Goal: Information Seeking & Learning: Learn about a topic

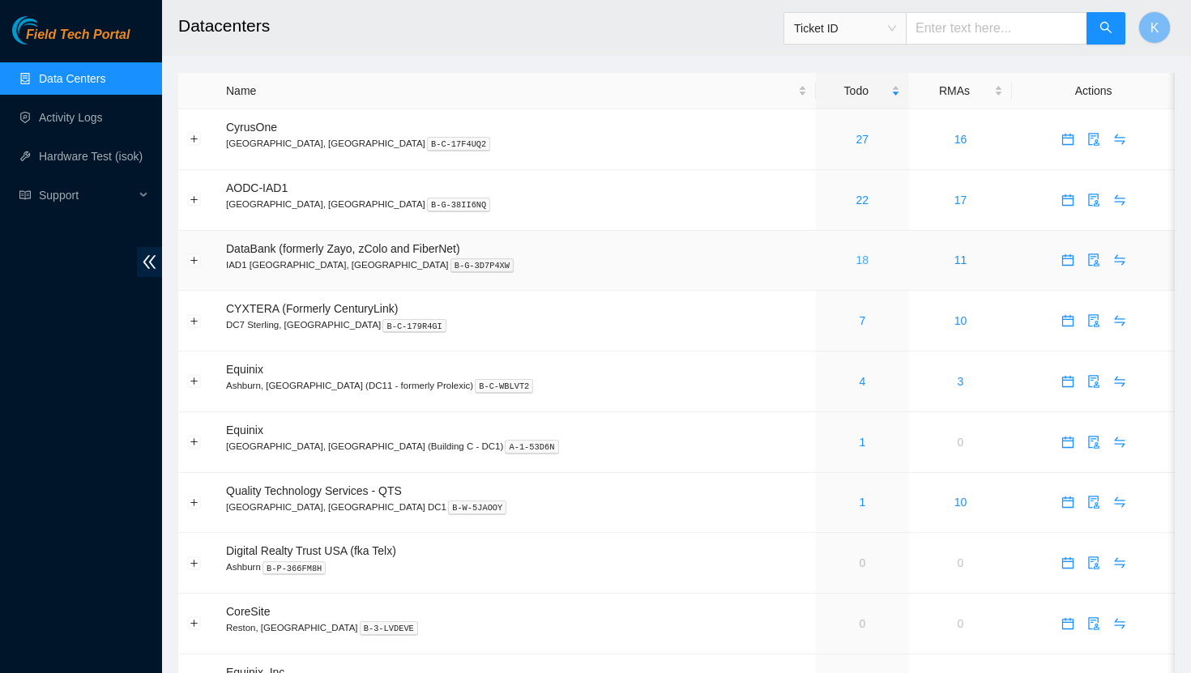
click at [856, 261] on link "18" at bounding box center [862, 259] width 13 height 13
click at [856, 262] on link "18" at bounding box center [862, 259] width 13 height 13
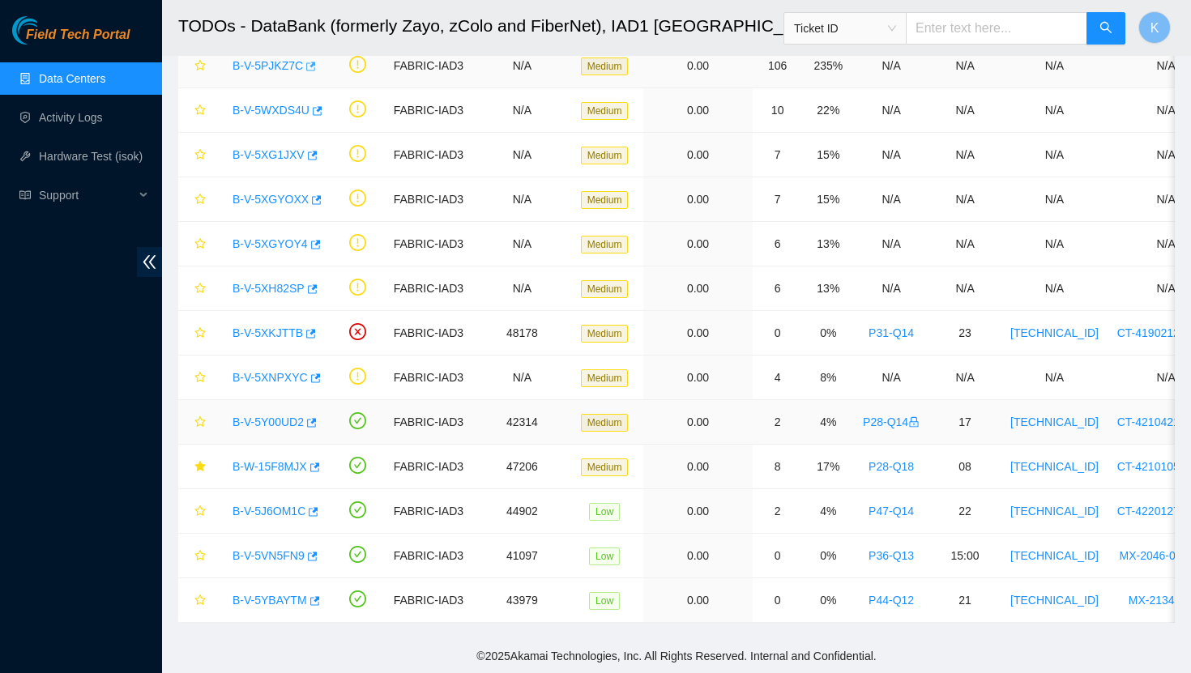
scroll to position [305, 0]
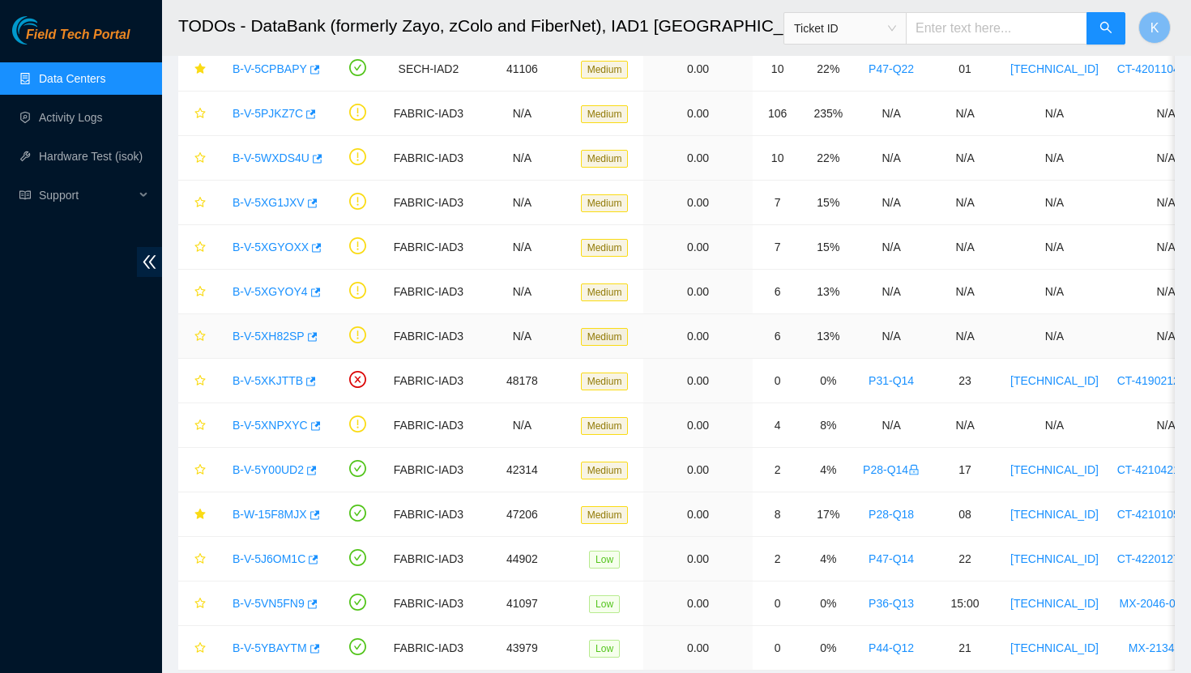
click at [285, 335] on link "B-V-5XH82SP" at bounding box center [268, 336] width 72 height 13
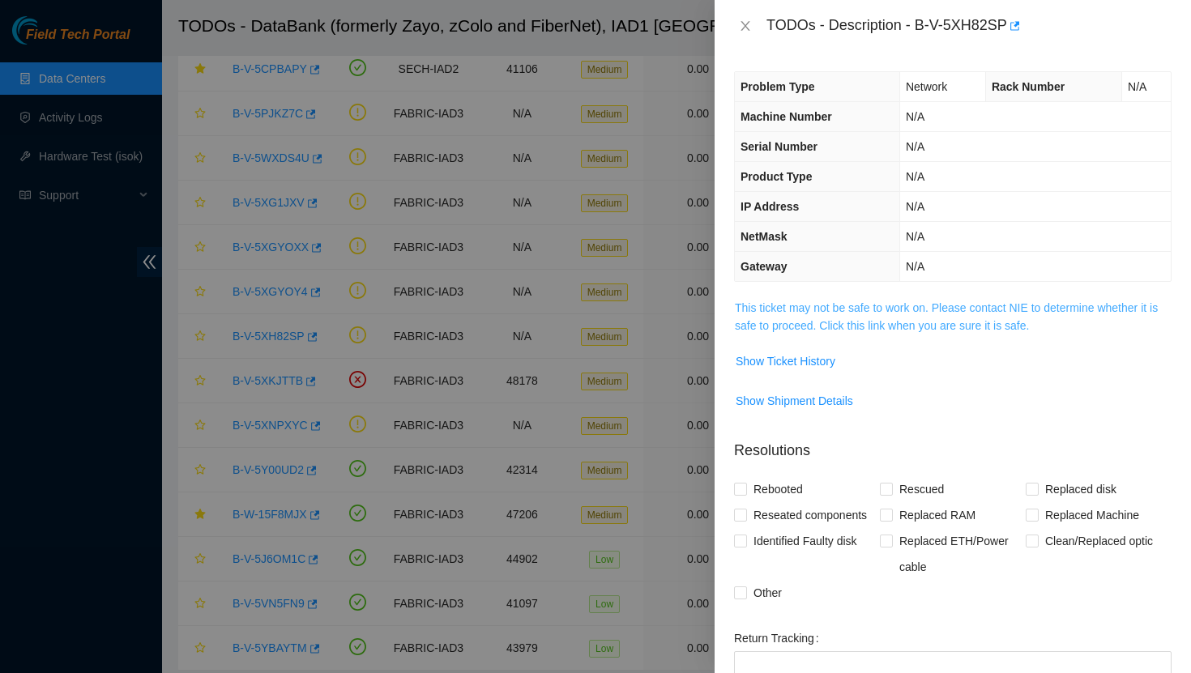
click at [777, 330] on link "This ticket may not be safe to work on. Please contact NIE to determine whether…" at bounding box center [946, 316] width 423 height 31
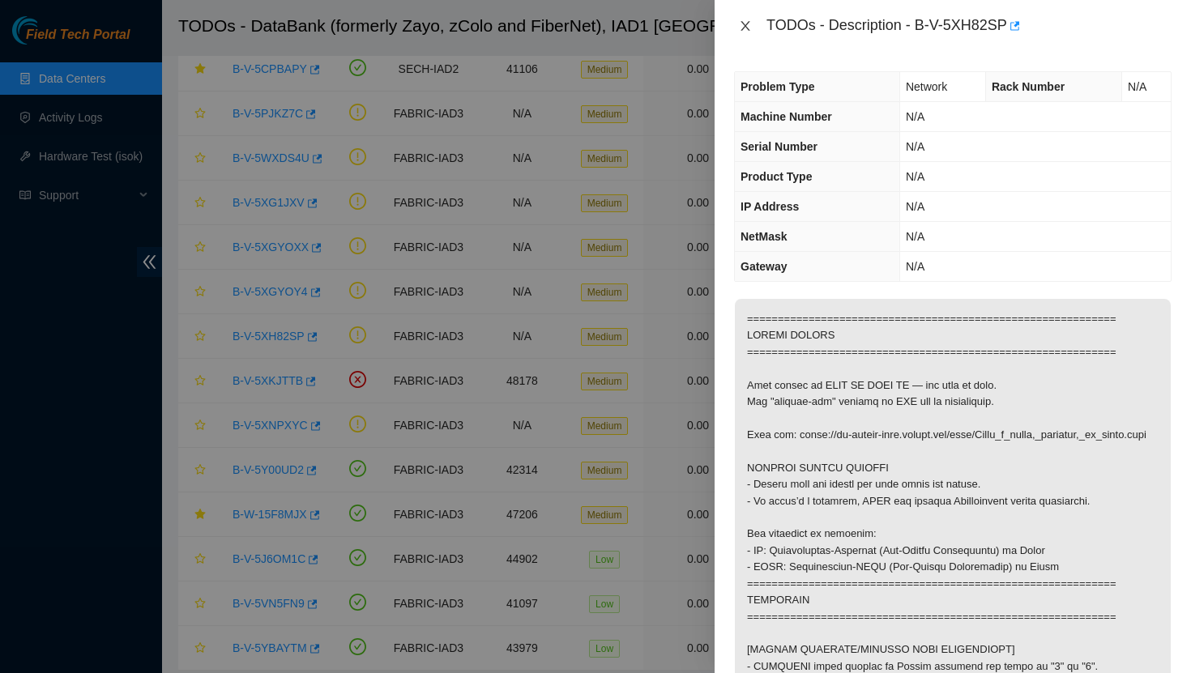
click at [746, 22] on icon "close" at bounding box center [745, 25] width 13 height 13
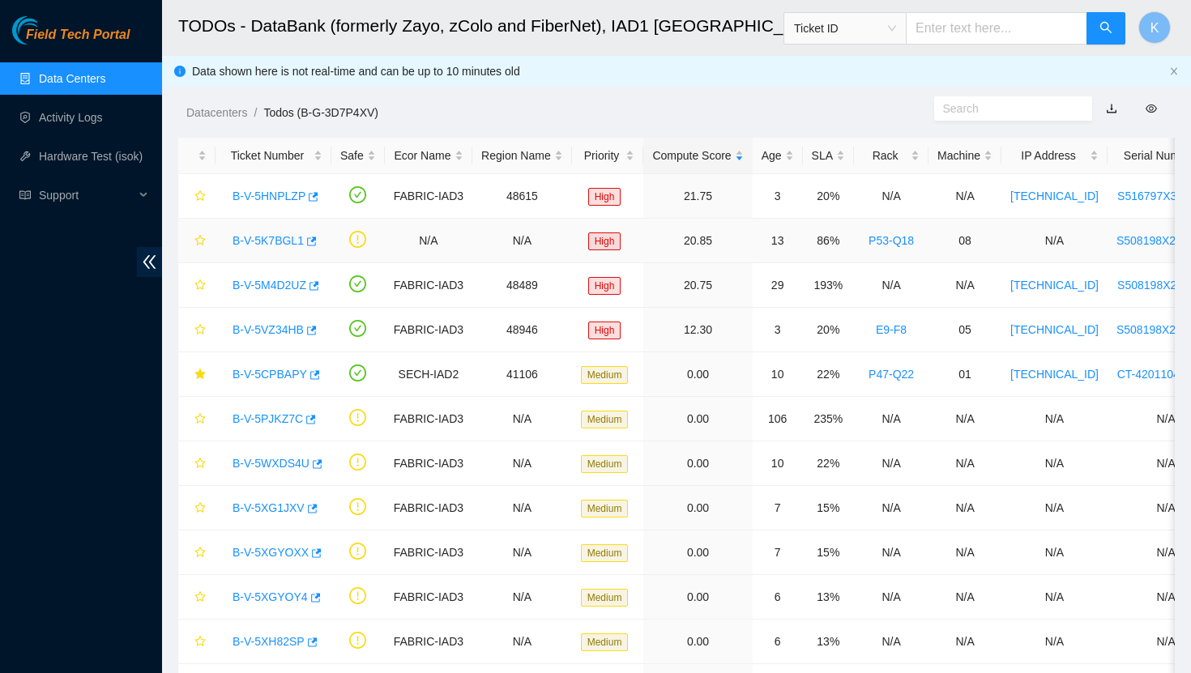
click at [287, 232] on div "B-V-5K7BGL1" at bounding box center [273, 241] width 98 height 26
click at [283, 239] on link "B-V-5K7BGL1" at bounding box center [267, 240] width 71 height 13
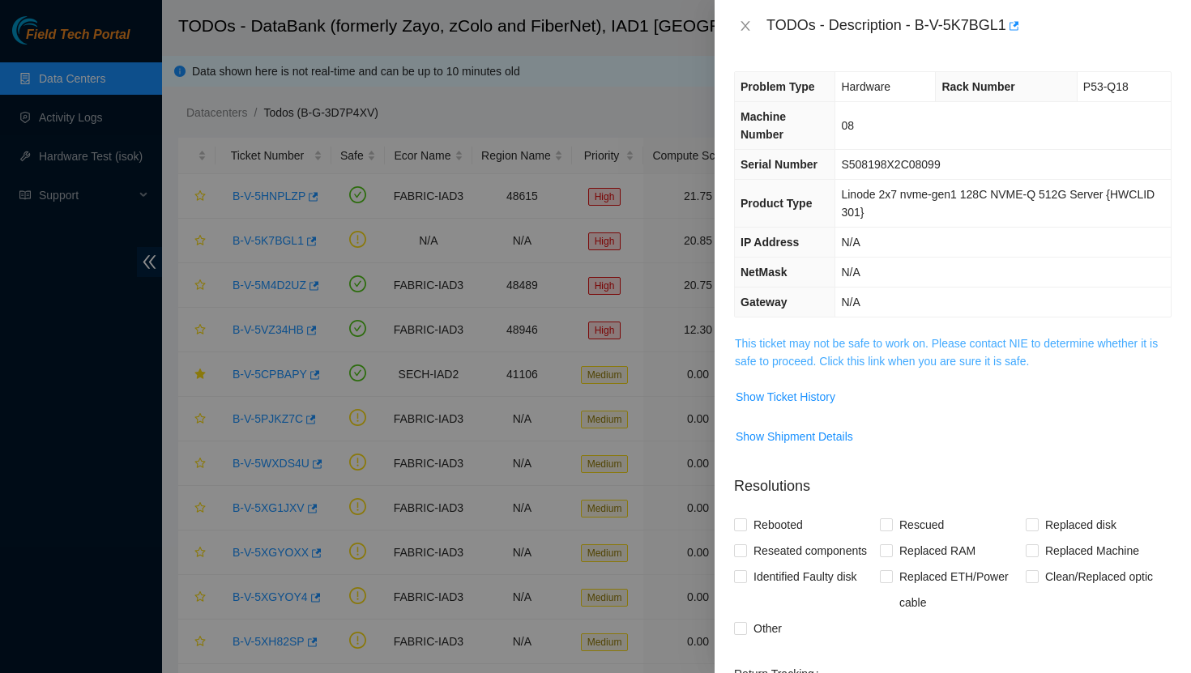
click at [765, 361] on link "This ticket may not be safe to work on. Please contact NIE to determine whether…" at bounding box center [946, 352] width 423 height 31
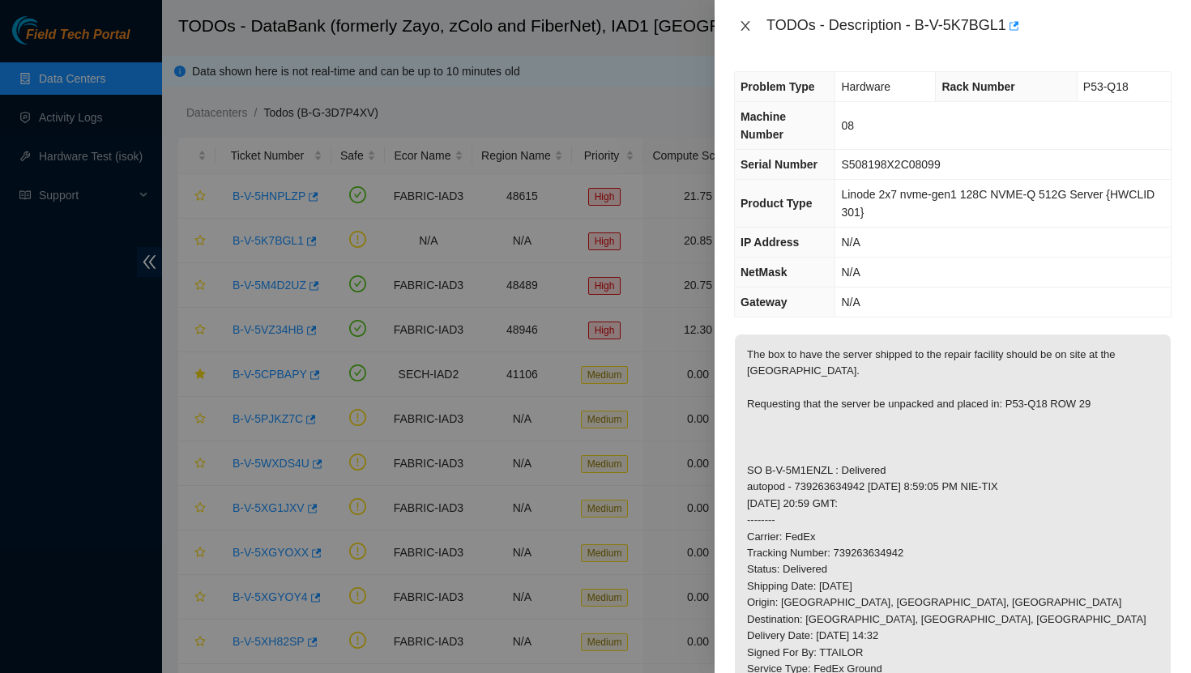
click at [745, 28] on icon "close" at bounding box center [745, 25] width 13 height 13
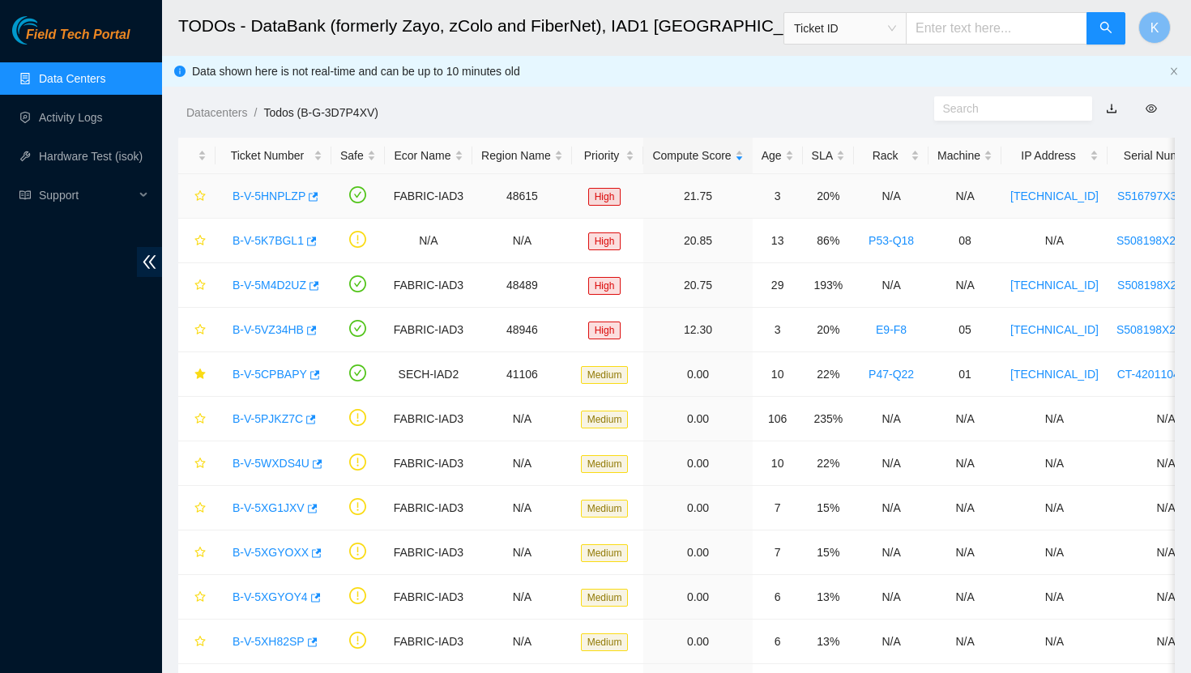
click at [289, 194] on link "B-V-5HNPLZP" at bounding box center [268, 196] width 73 height 13
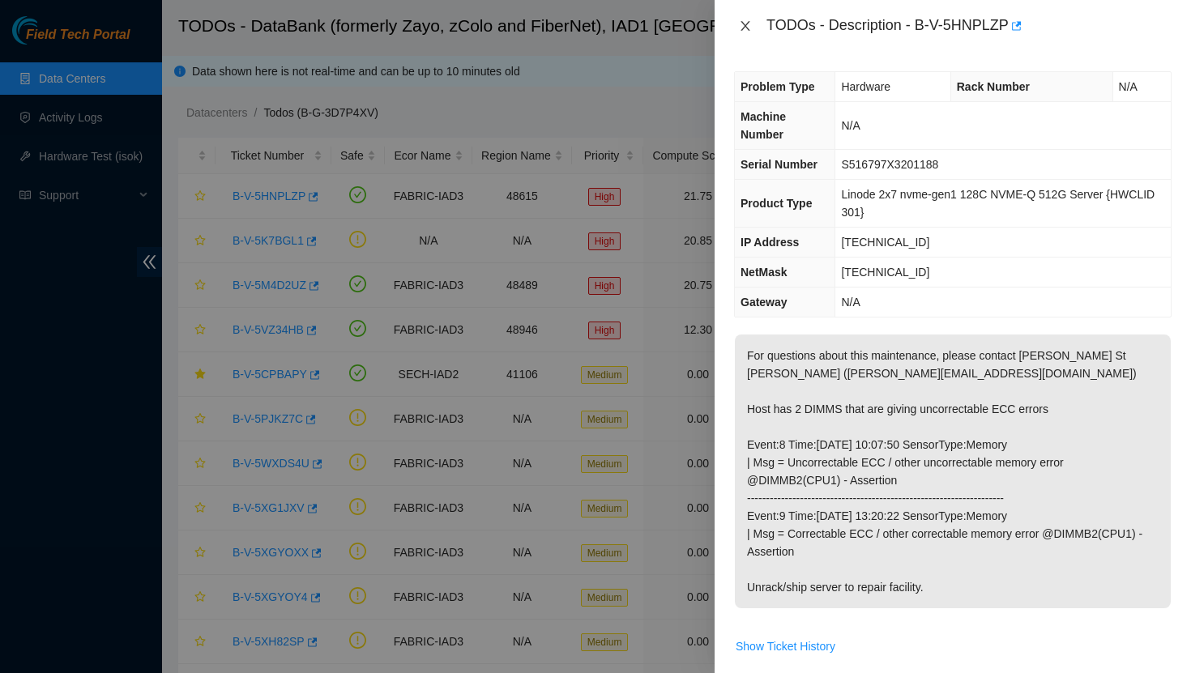
click at [739, 32] on icon "close" at bounding box center [745, 25] width 13 height 13
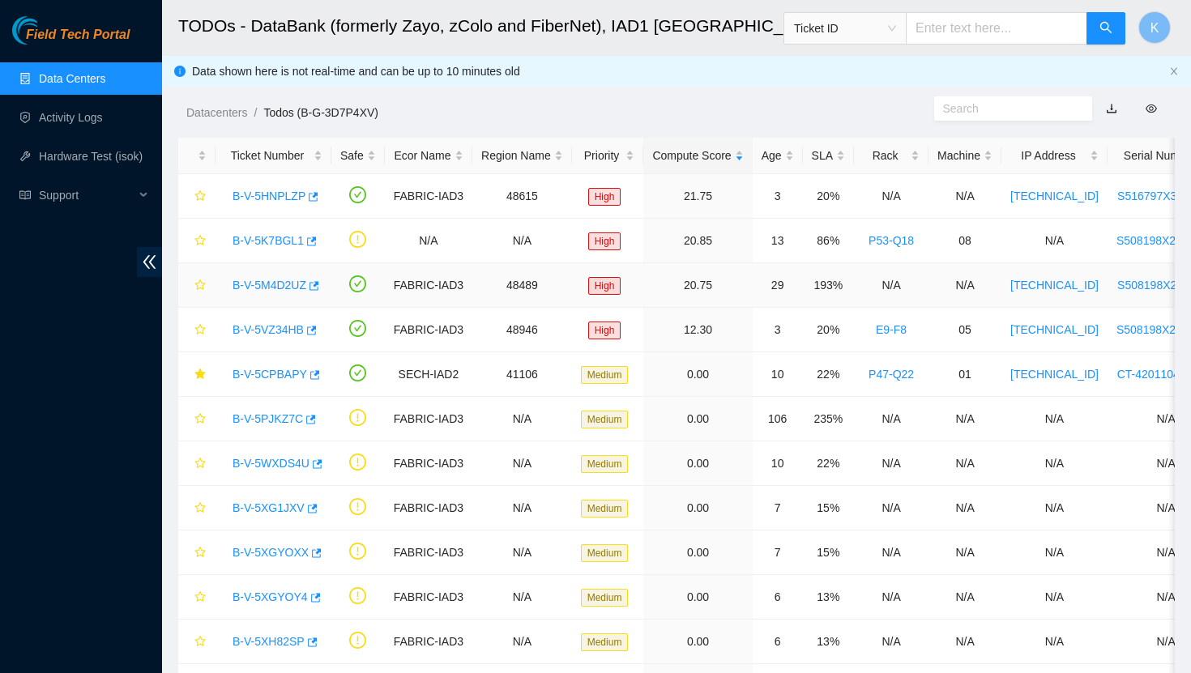
click at [292, 279] on link "B-V-5M4D2UZ" at bounding box center [269, 285] width 74 height 13
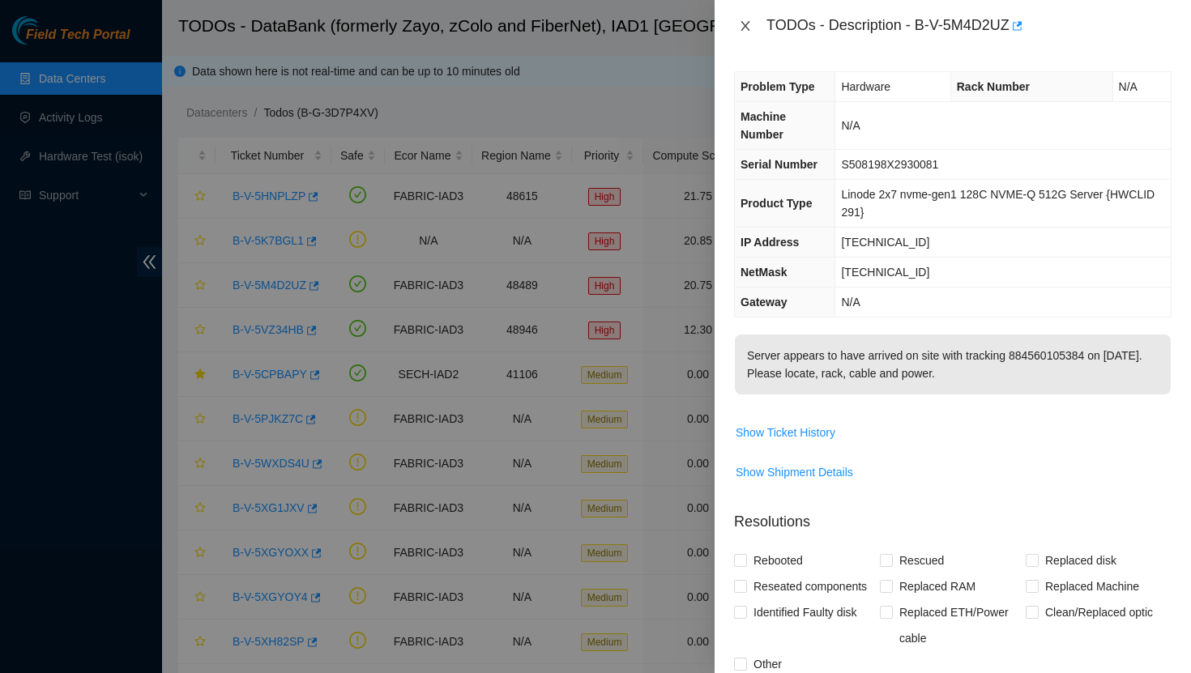
click at [741, 28] on icon "close" at bounding box center [744, 26] width 9 height 10
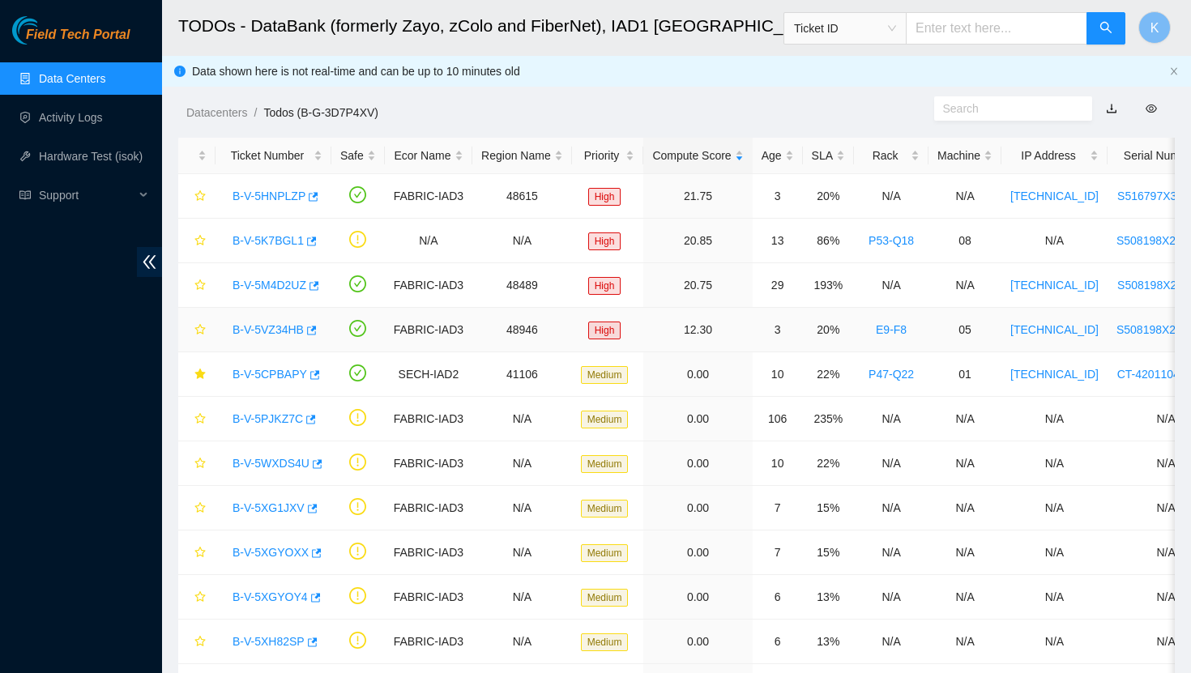
click at [275, 328] on link "B-V-5VZ34HB" at bounding box center [267, 329] width 71 height 13
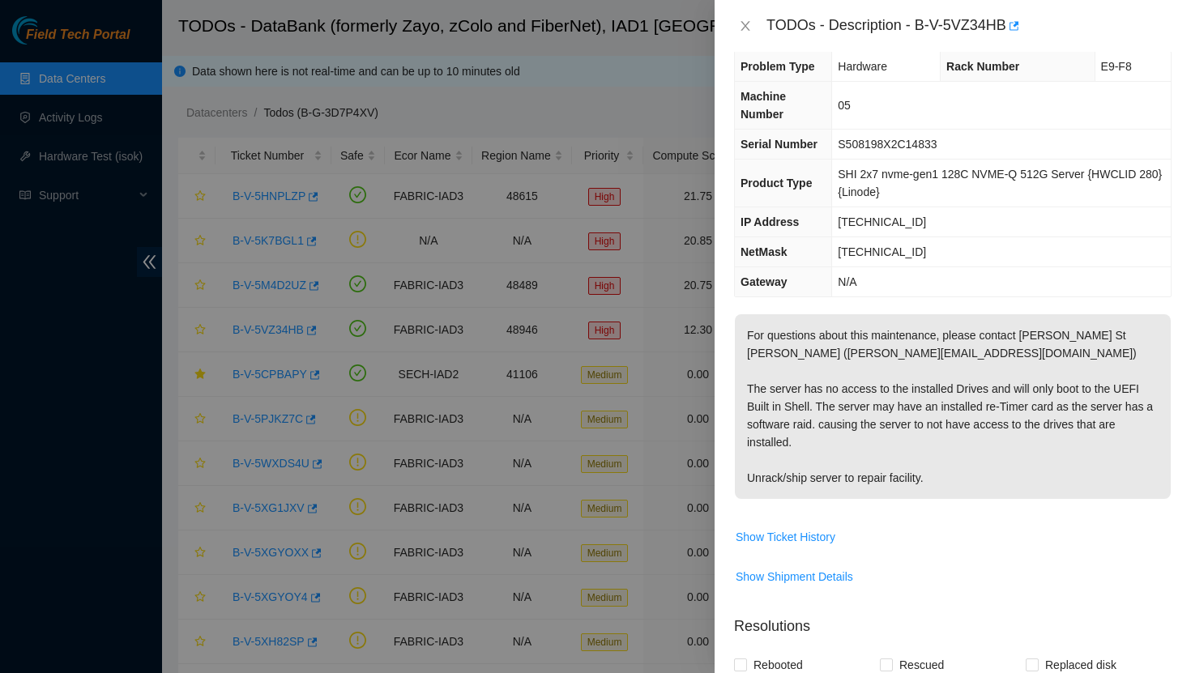
scroll to position [24, 0]
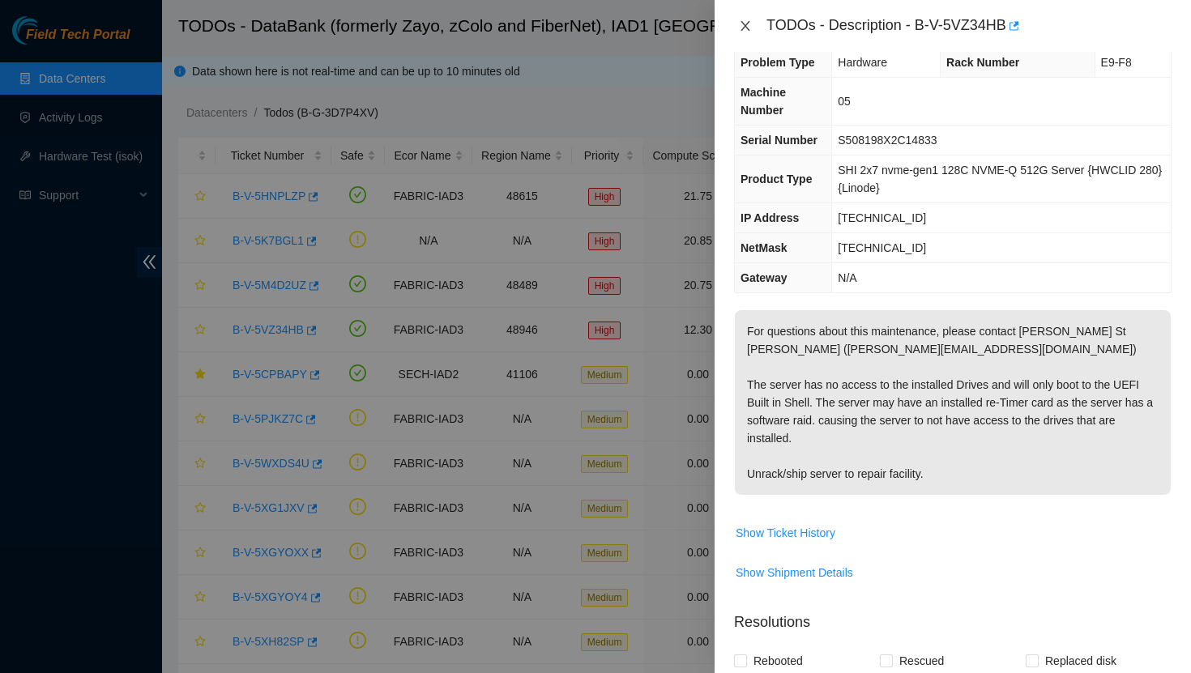
click at [743, 23] on icon "close" at bounding box center [744, 26] width 9 height 10
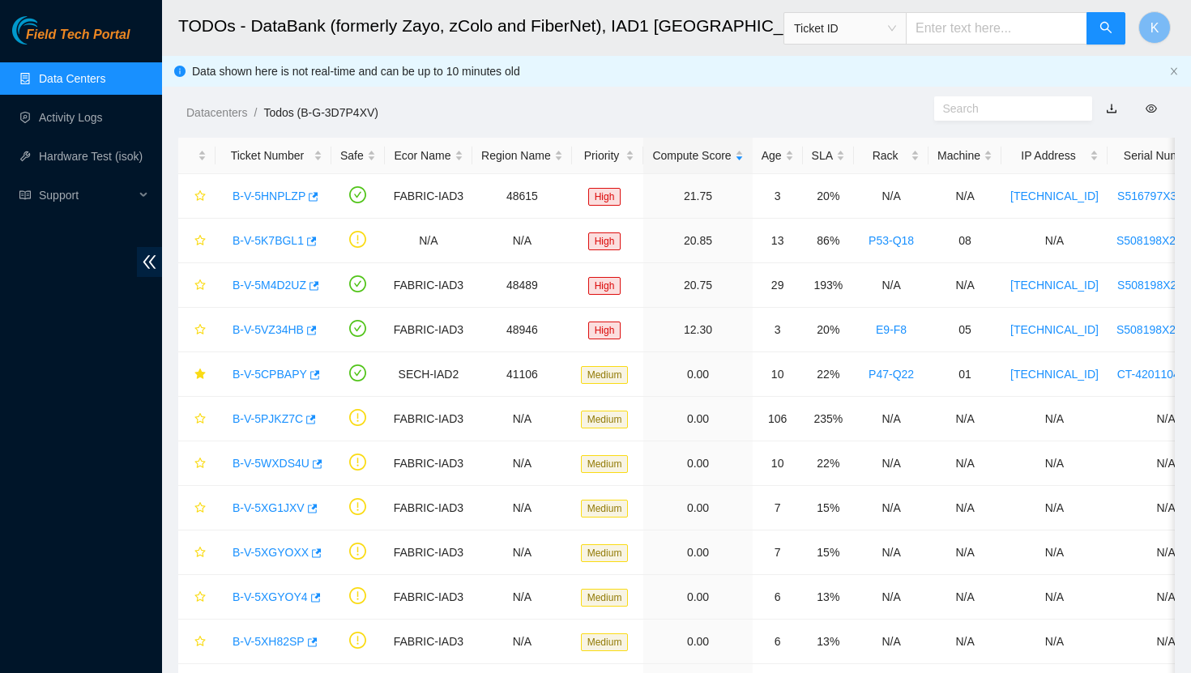
scroll to position [33, 0]
click at [270, 370] on link "B-V-5CPBAPY" at bounding box center [269, 374] width 75 height 13
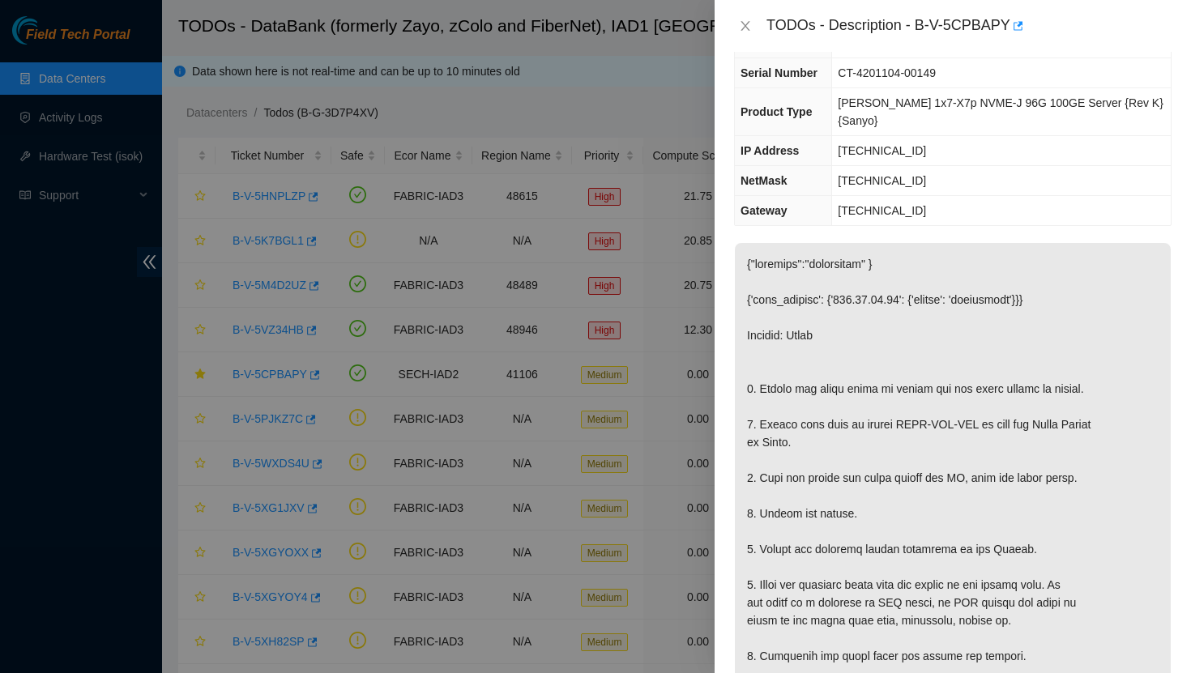
scroll to position [0, 0]
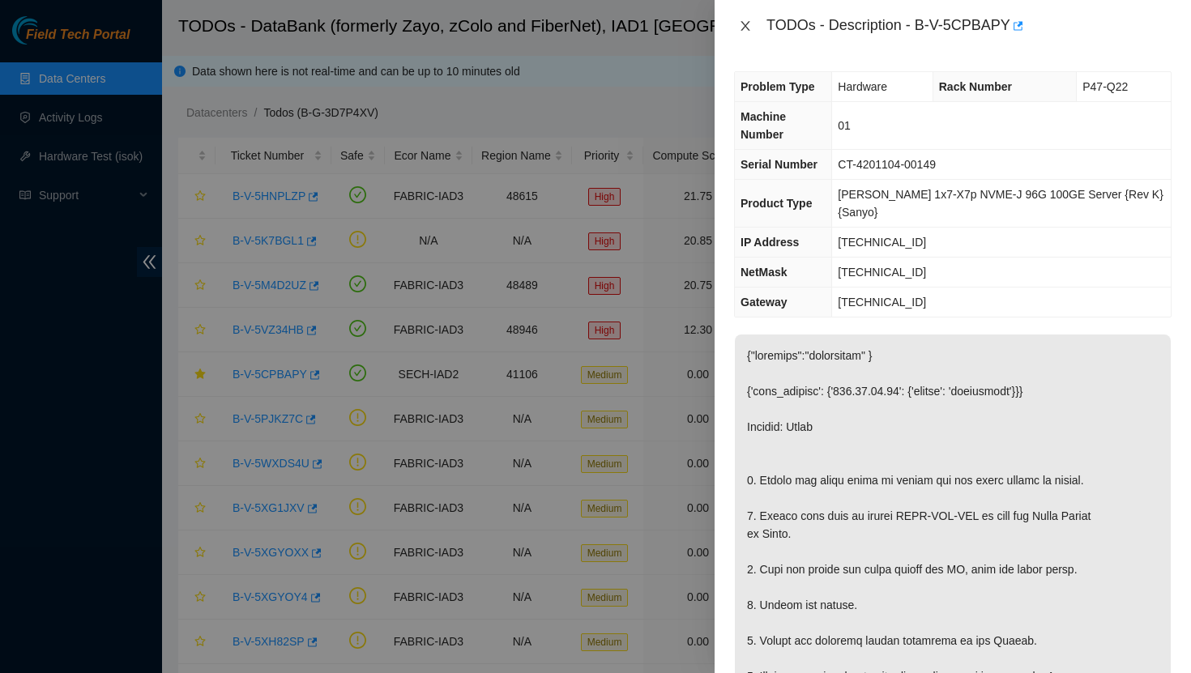
click at [748, 22] on icon "close" at bounding box center [744, 26] width 9 height 10
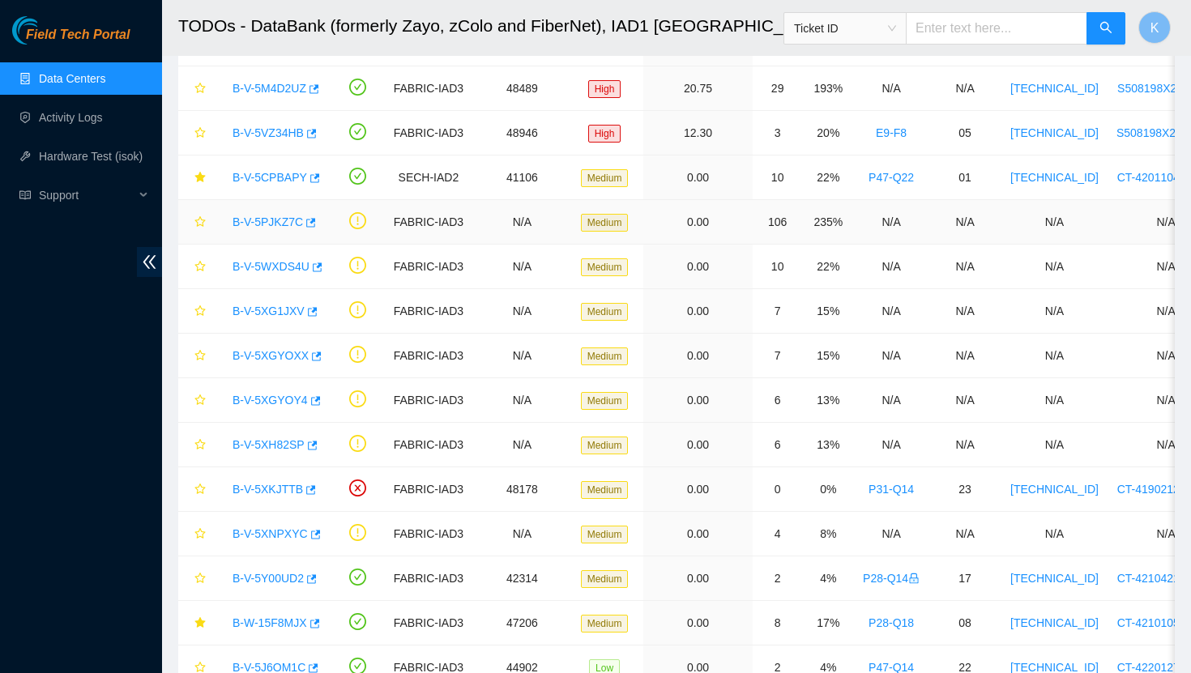
scroll to position [198, 0]
click at [272, 232] on div "B-V-5PJKZ7C" at bounding box center [273, 221] width 98 height 26
click at [273, 222] on link "B-V-5PJKZ7C" at bounding box center [267, 221] width 70 height 13
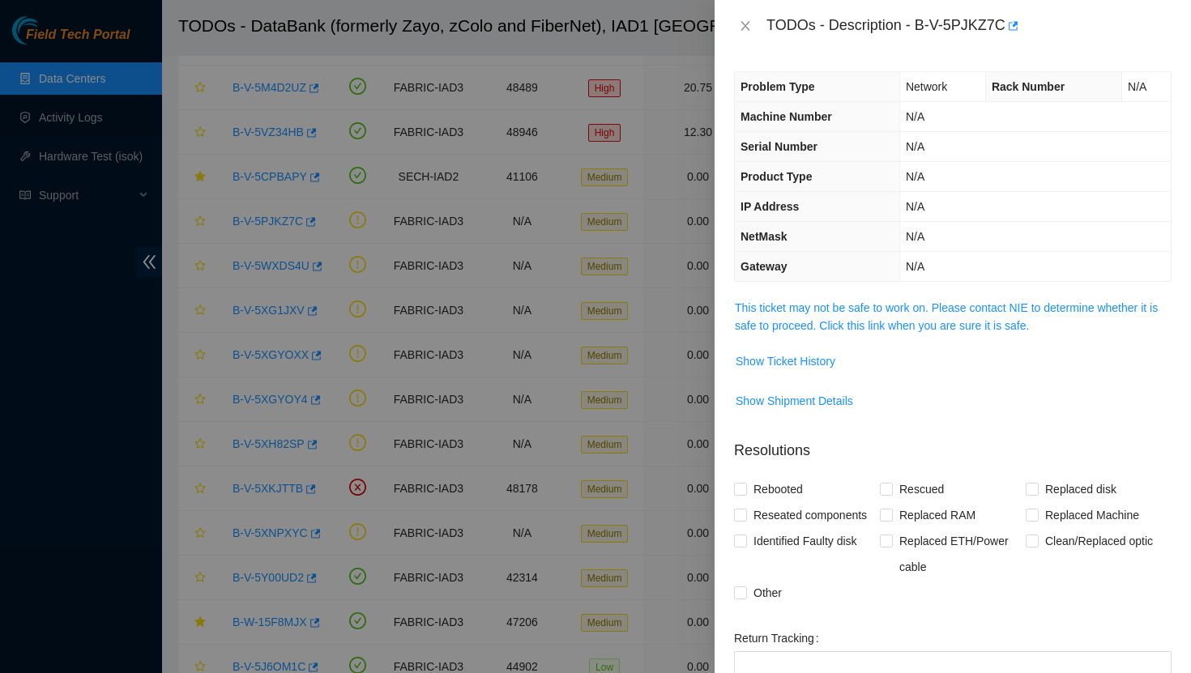
click at [748, 316] on span "This ticket may not be safe to work on. Please contact NIE to determine whether…" at bounding box center [953, 317] width 436 height 36
click at [765, 328] on link "This ticket may not be safe to work on. Please contact NIE to determine whether…" at bounding box center [946, 316] width 423 height 31
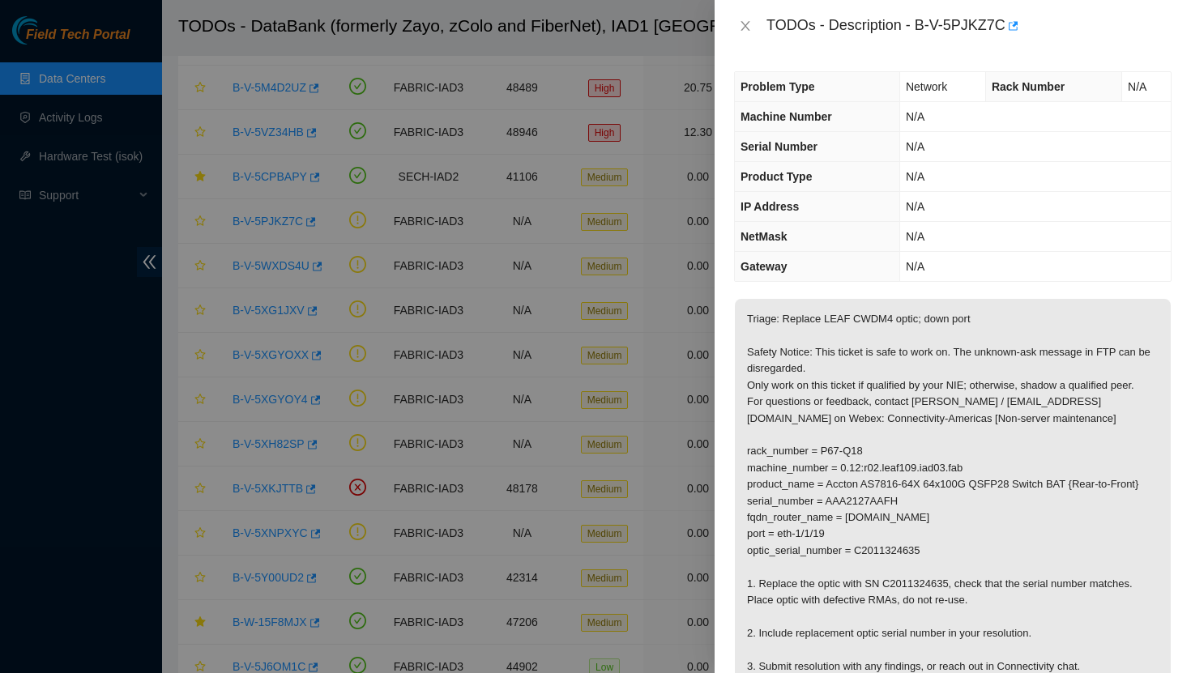
click at [744, 33] on div "TODOs - Description - B-V-5PJKZ7C" at bounding box center [952, 26] width 437 height 26
click at [744, 21] on icon "close" at bounding box center [745, 25] width 13 height 13
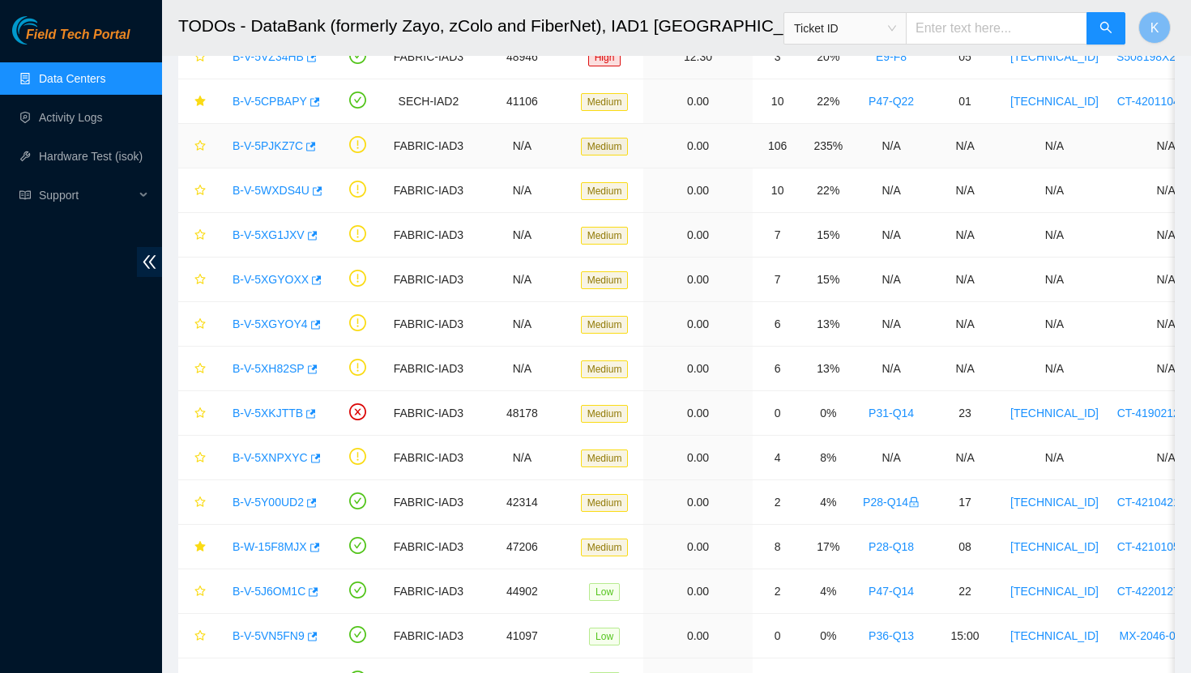
scroll to position [353, 0]
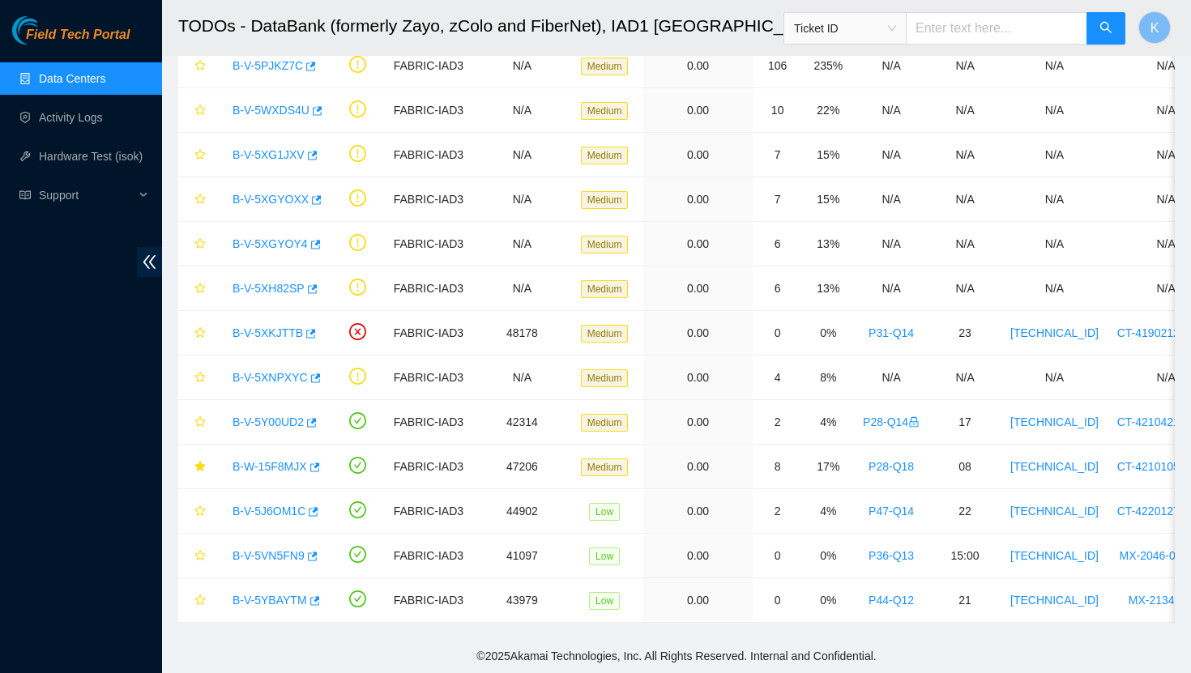
click at [75, 85] on link "Data Centers" at bounding box center [72, 78] width 66 height 13
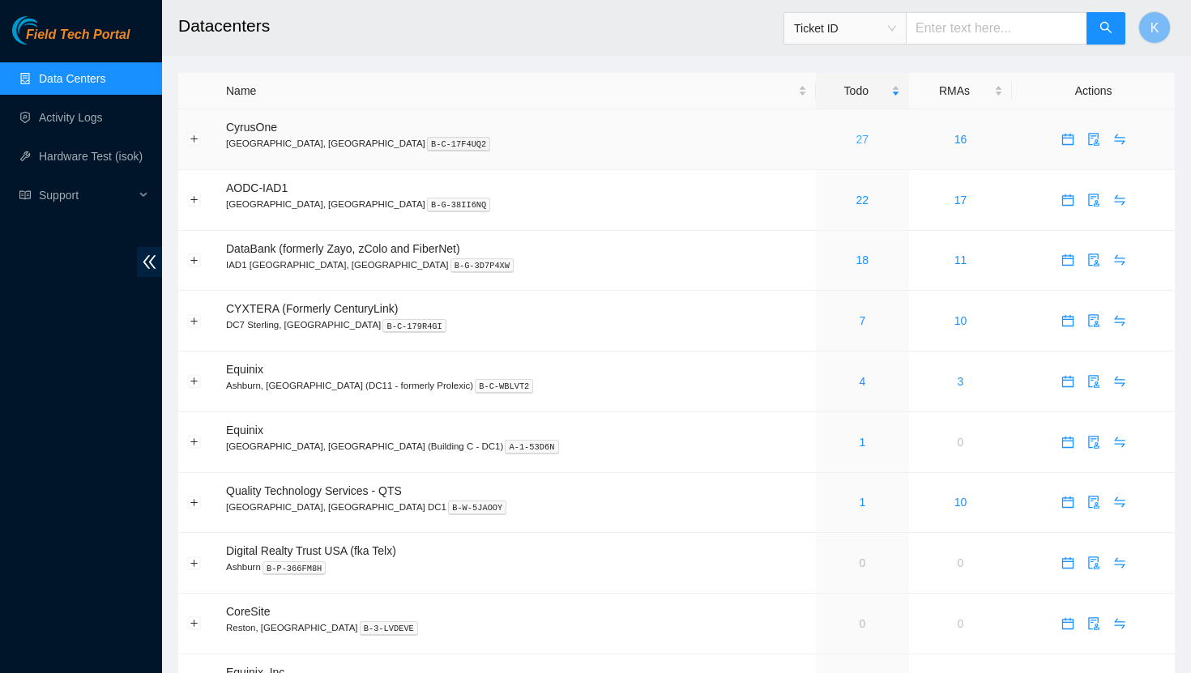
click at [856, 138] on link "27" at bounding box center [862, 139] width 13 height 13
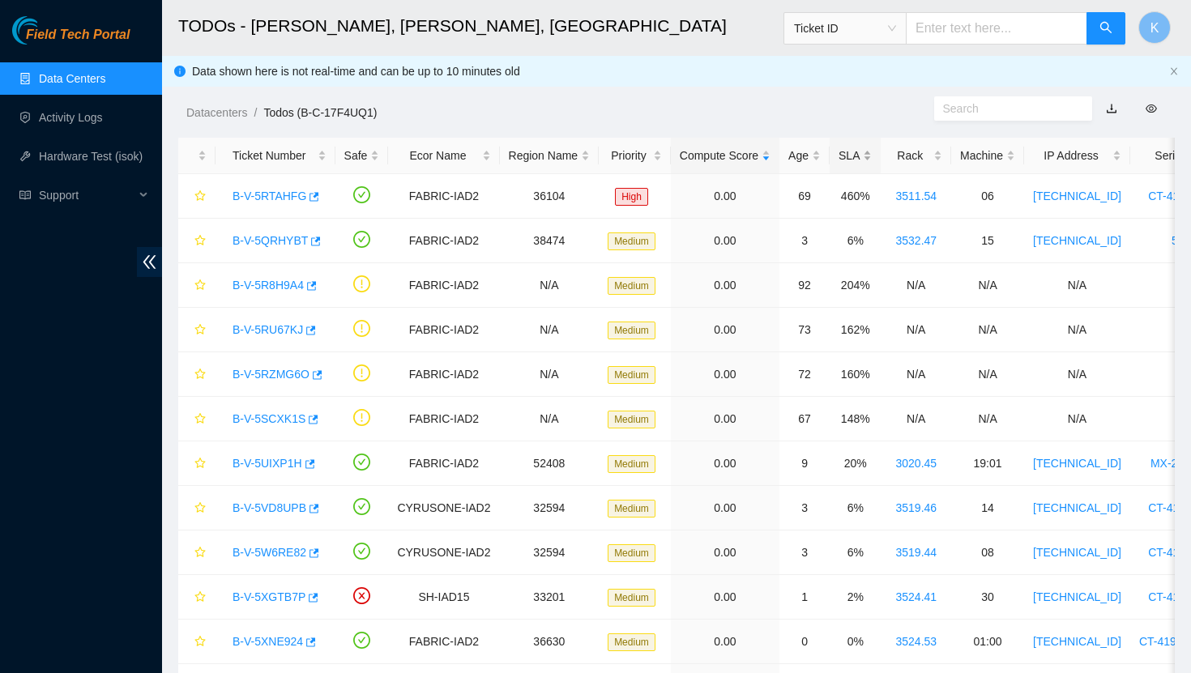
click at [865, 148] on div "SLA" at bounding box center [854, 156] width 33 height 18
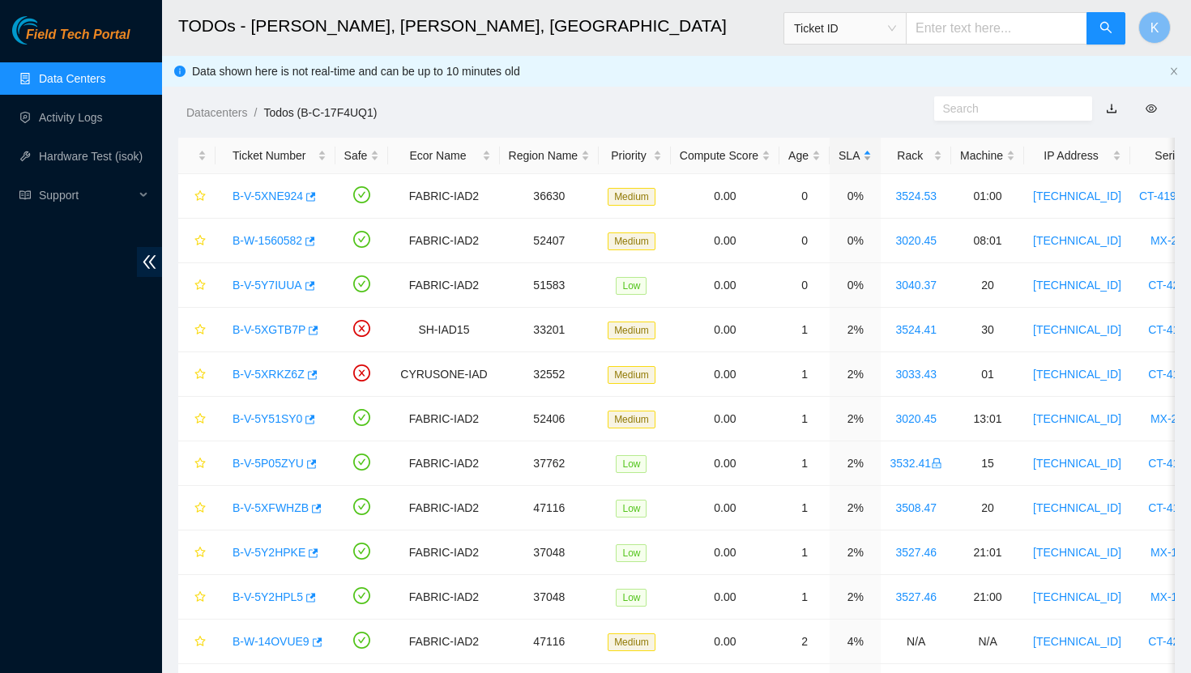
click at [864, 149] on div "SLA" at bounding box center [854, 156] width 33 height 18
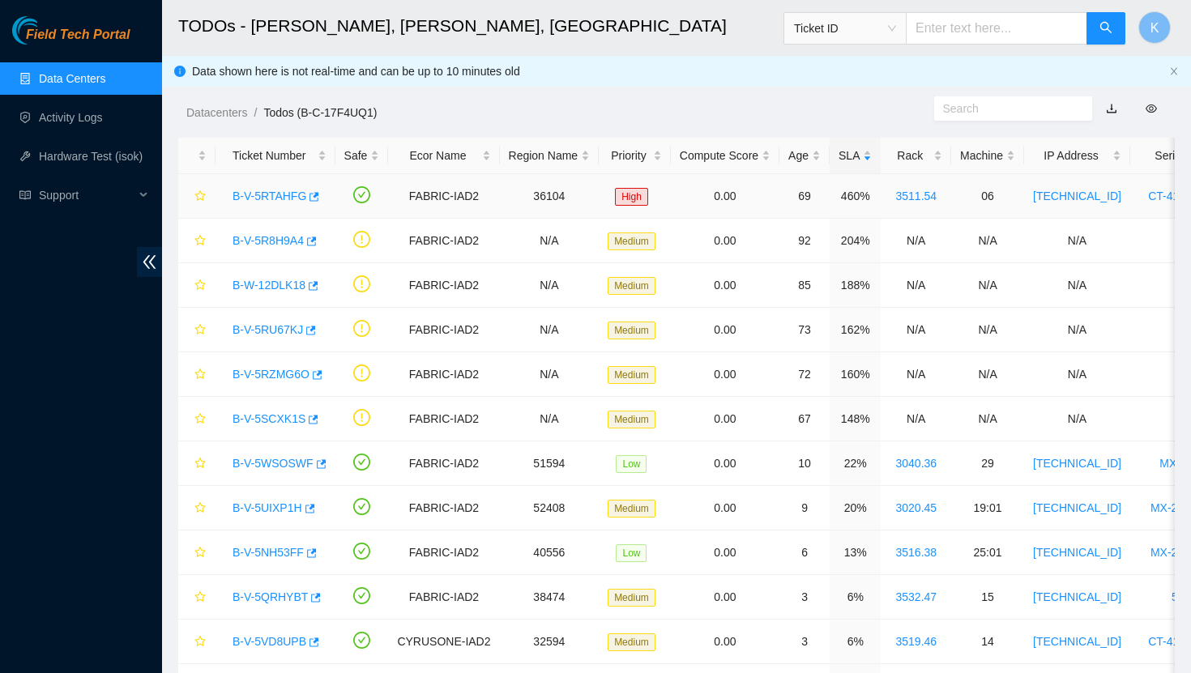
click at [292, 194] on link "B-V-5RTAHFG" at bounding box center [269, 196] width 74 height 13
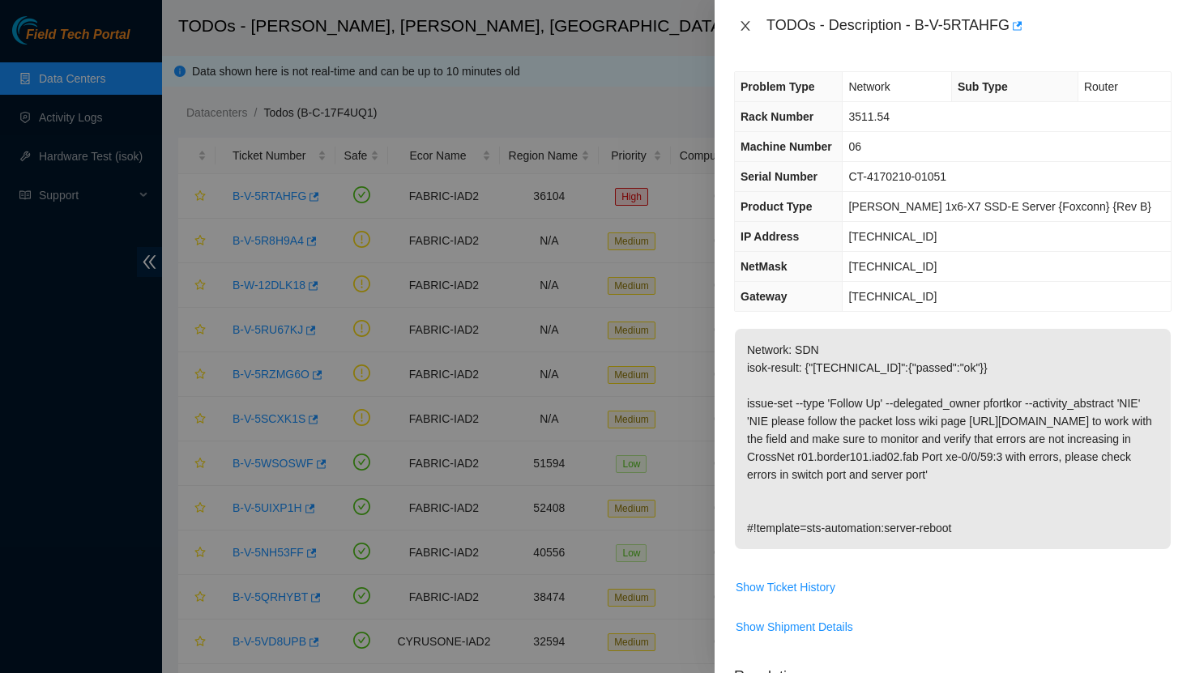
click at [748, 19] on button "Close" at bounding box center [745, 26] width 23 height 15
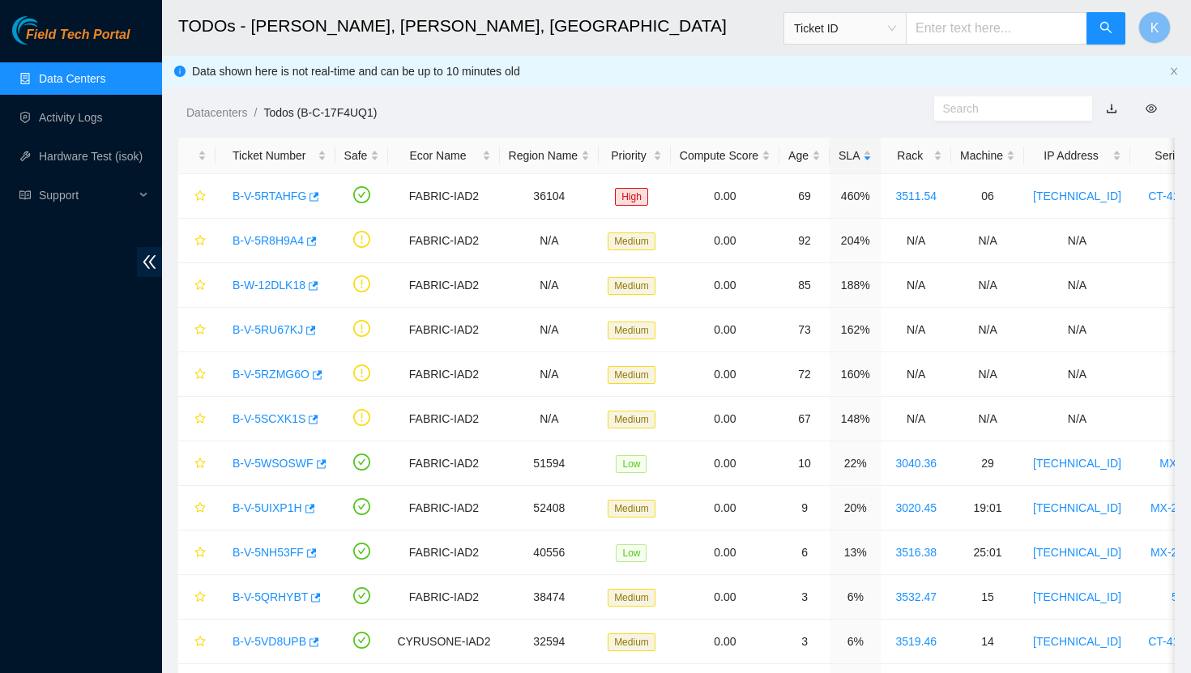
click at [99, 82] on link "Data Centers" at bounding box center [72, 78] width 66 height 13
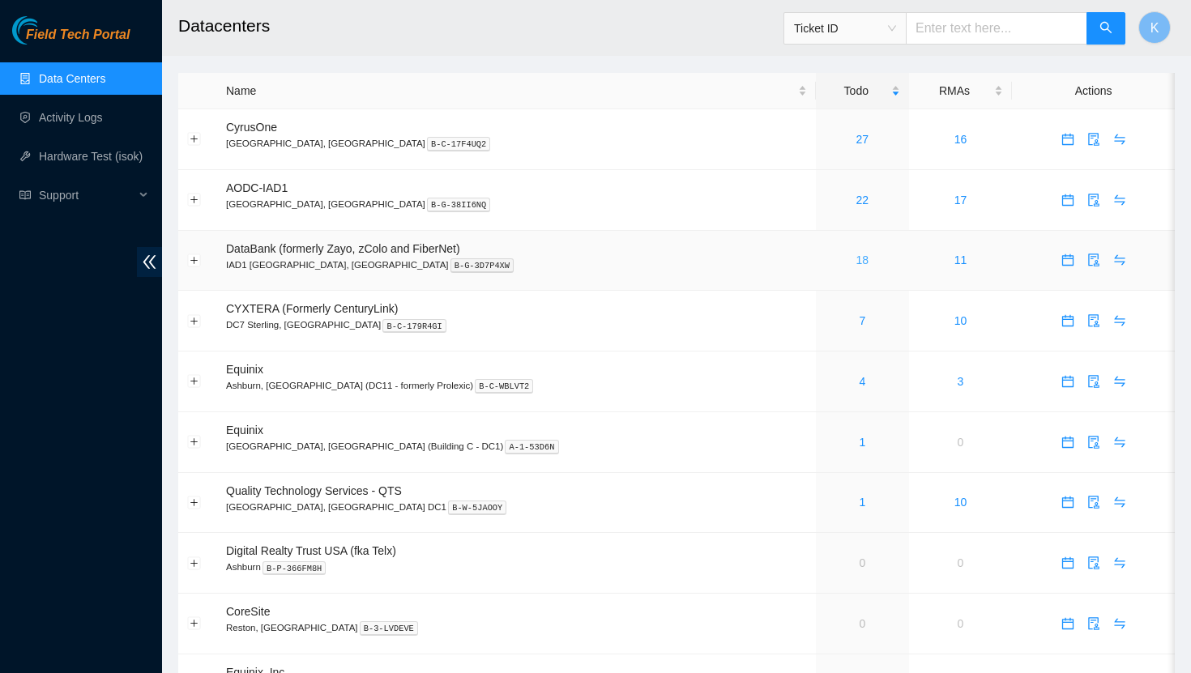
click at [856, 259] on link "18" at bounding box center [862, 259] width 13 height 13
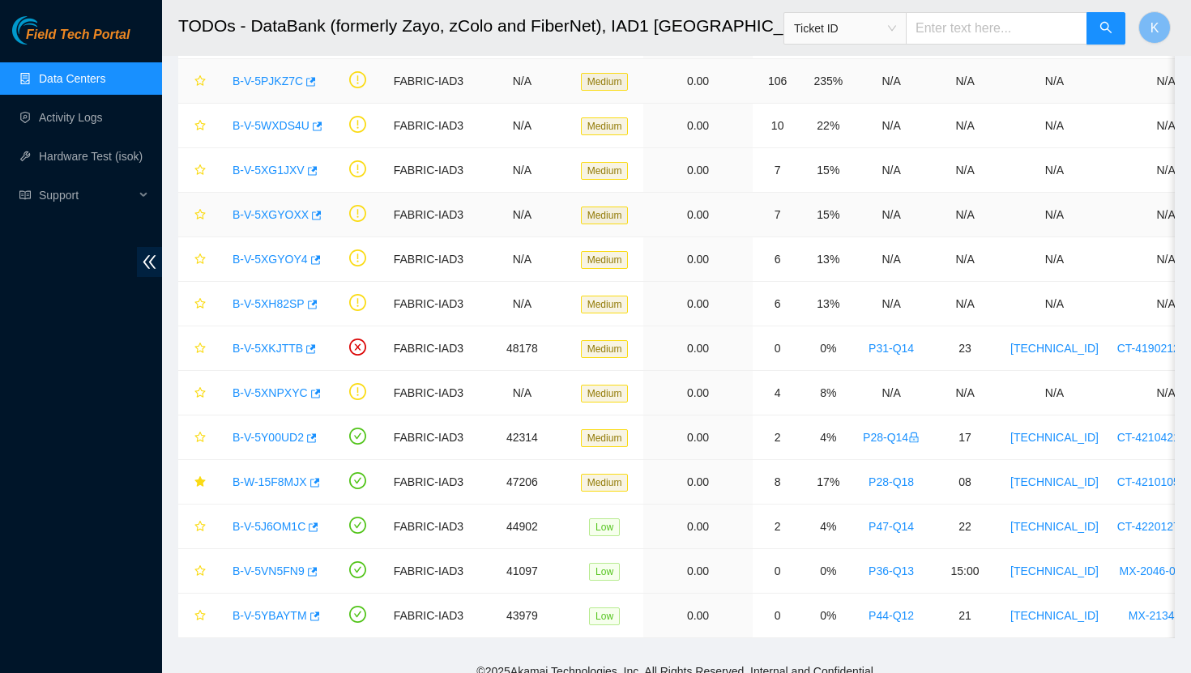
scroll to position [353, 0]
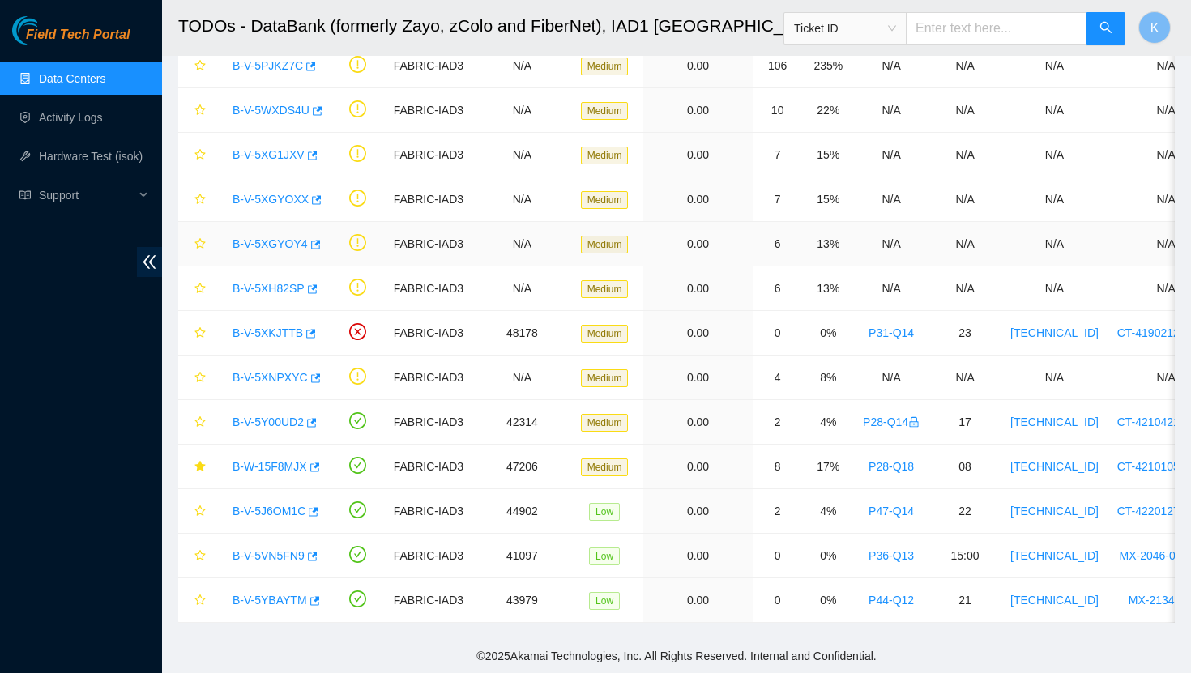
click at [256, 247] on link "B-V-5XGYOY4" at bounding box center [269, 243] width 75 height 13
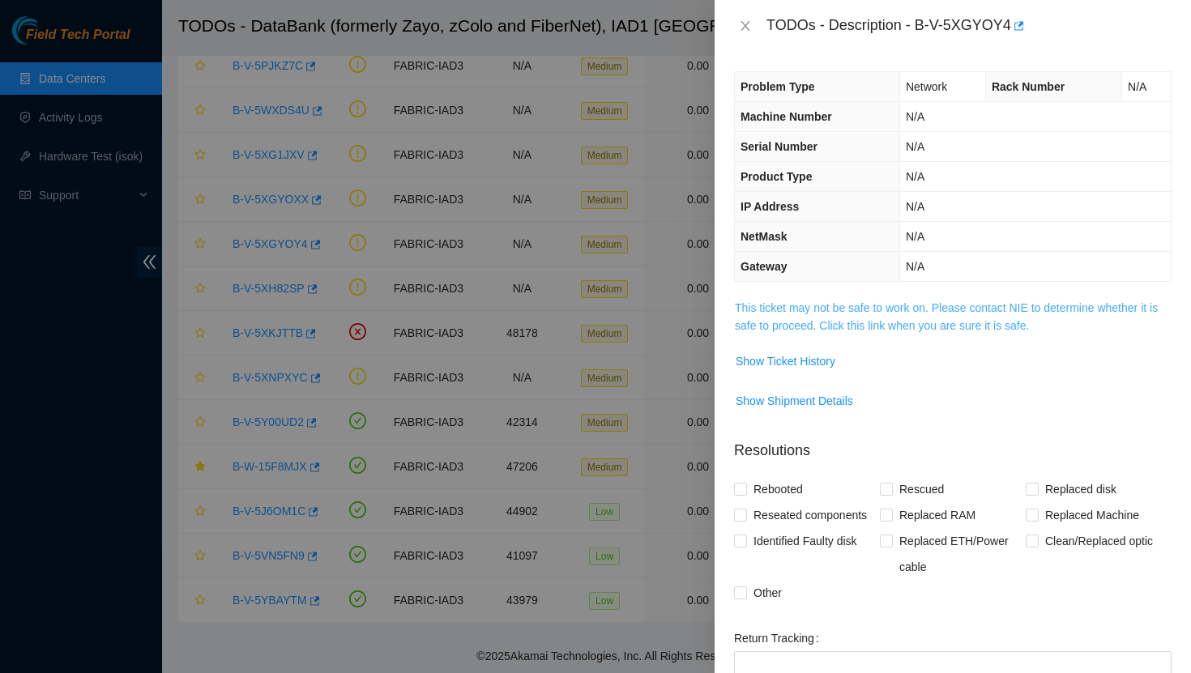
click at [919, 330] on link "This ticket may not be safe to work on. Please contact NIE to determine whether…" at bounding box center [946, 316] width 423 height 31
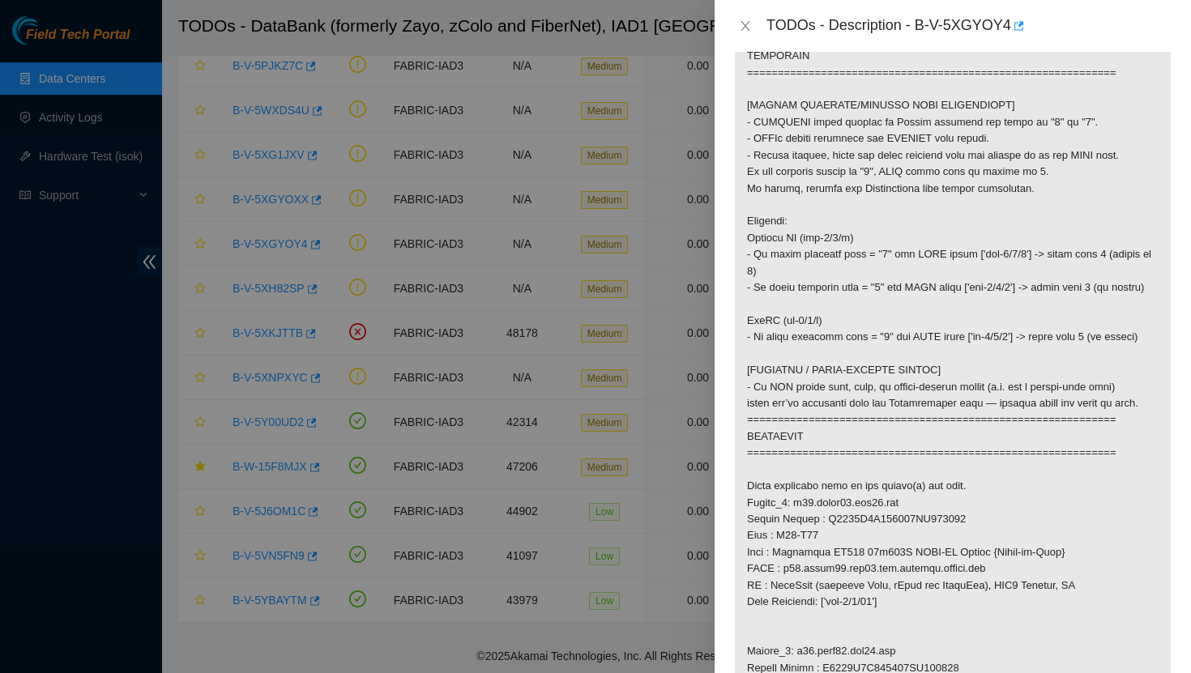
scroll to position [546, 0]
click at [746, 33] on div "TODOs - Description - B-V-5XGYOY4" at bounding box center [952, 26] width 437 height 26
click at [743, 26] on icon "close" at bounding box center [745, 25] width 13 height 13
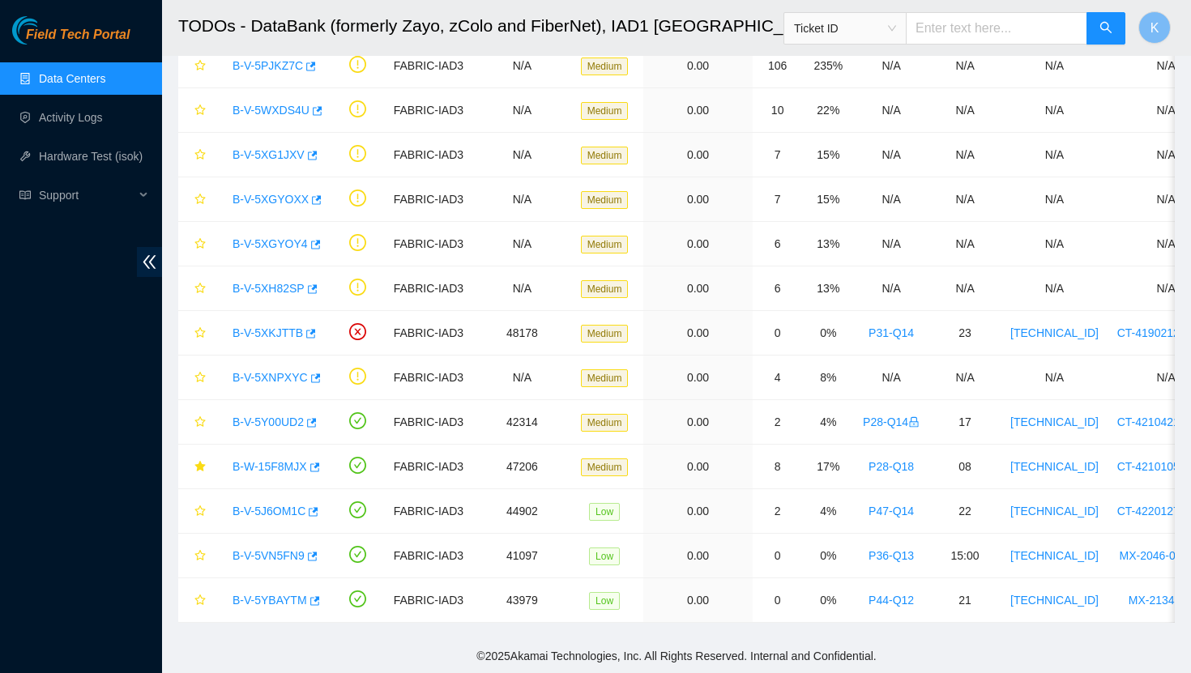
scroll to position [258, 0]
click at [105, 85] on link "Data Centers" at bounding box center [72, 78] width 66 height 13
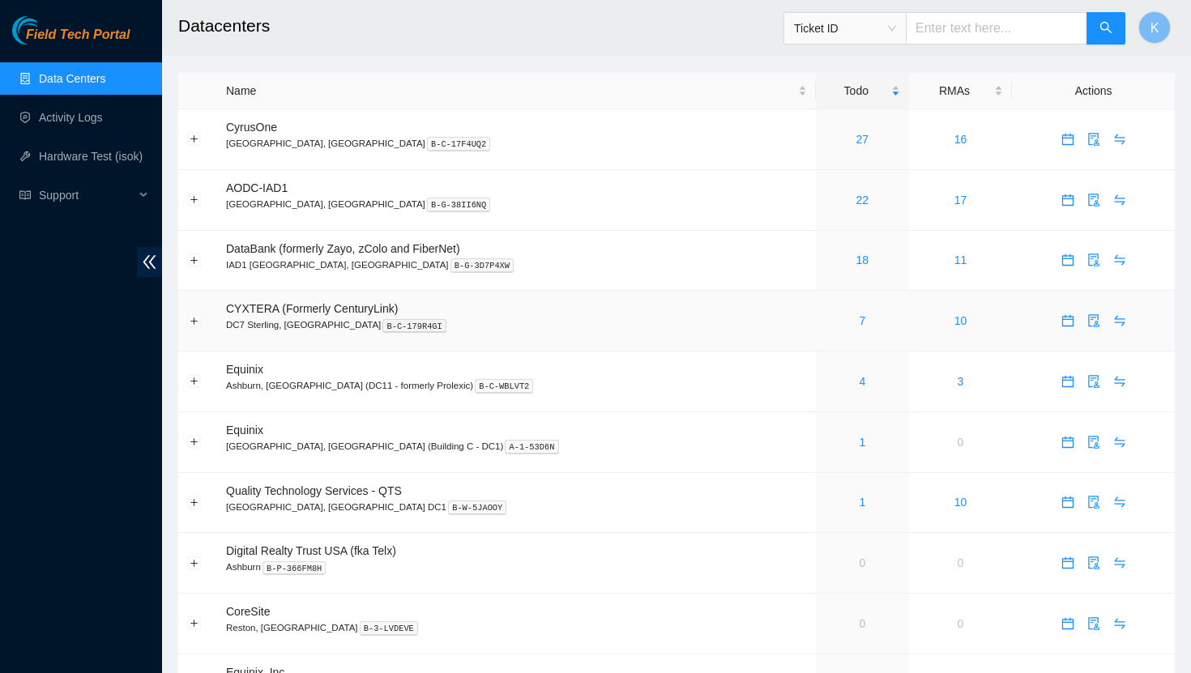
click at [824, 314] on div "7" at bounding box center [861, 321] width 75 height 18
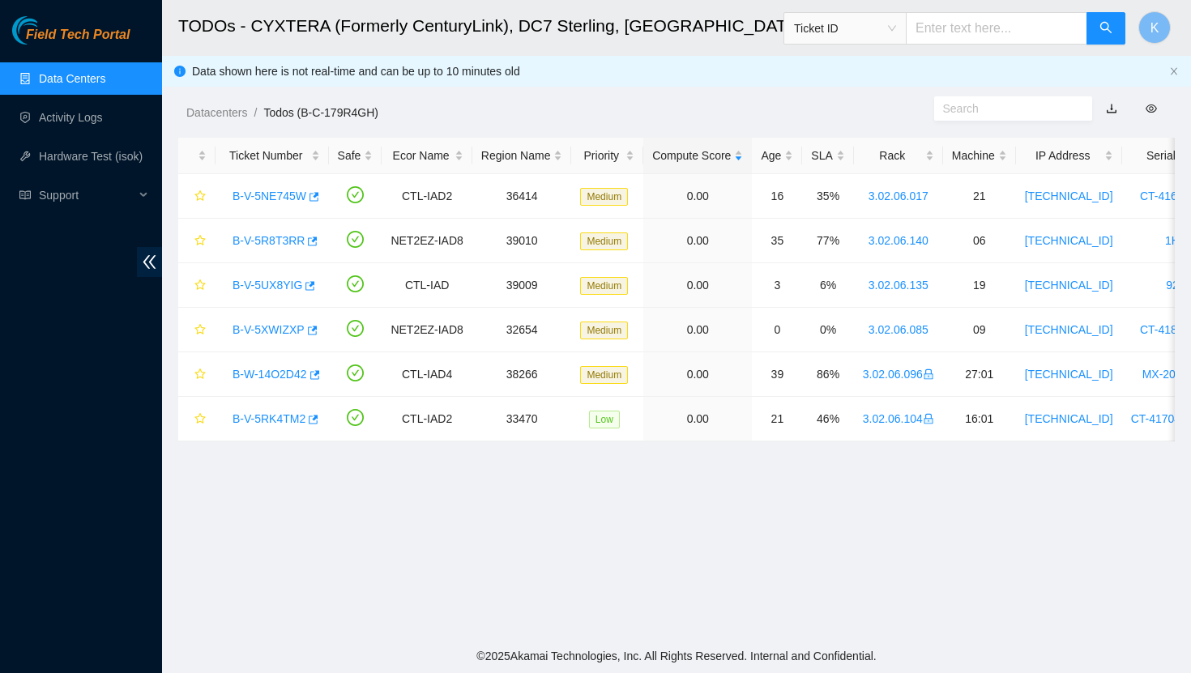
click at [99, 85] on link "Data Centers" at bounding box center [72, 78] width 66 height 13
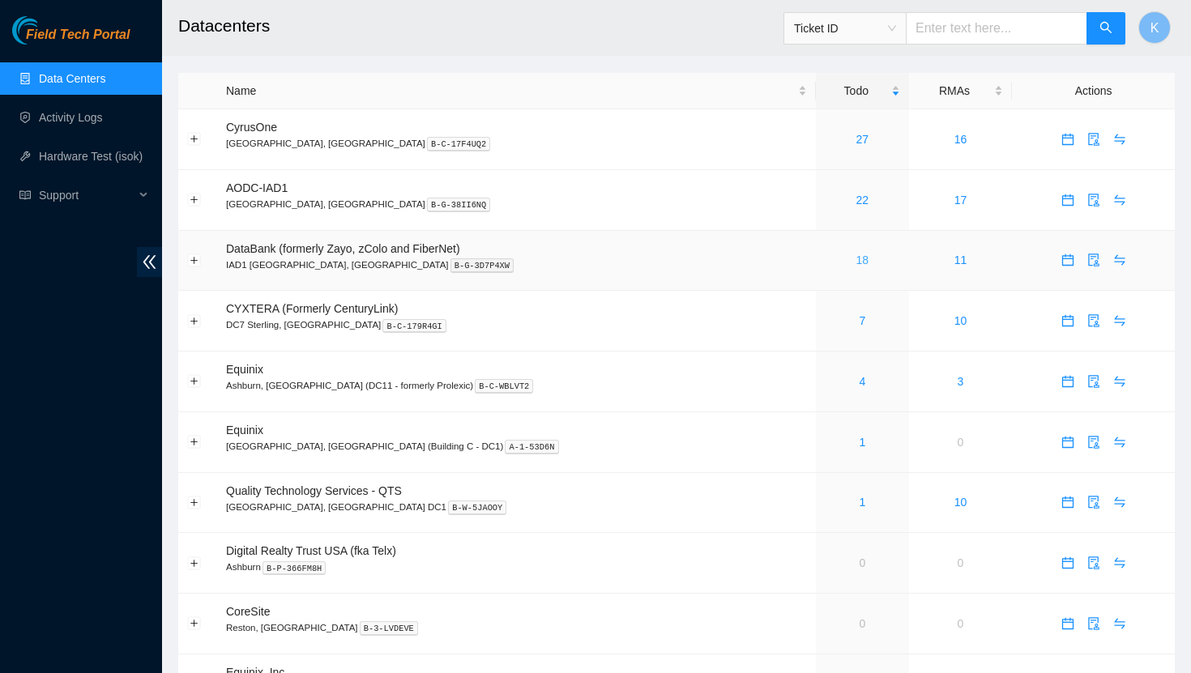
click at [856, 258] on link "18" at bounding box center [862, 259] width 13 height 13
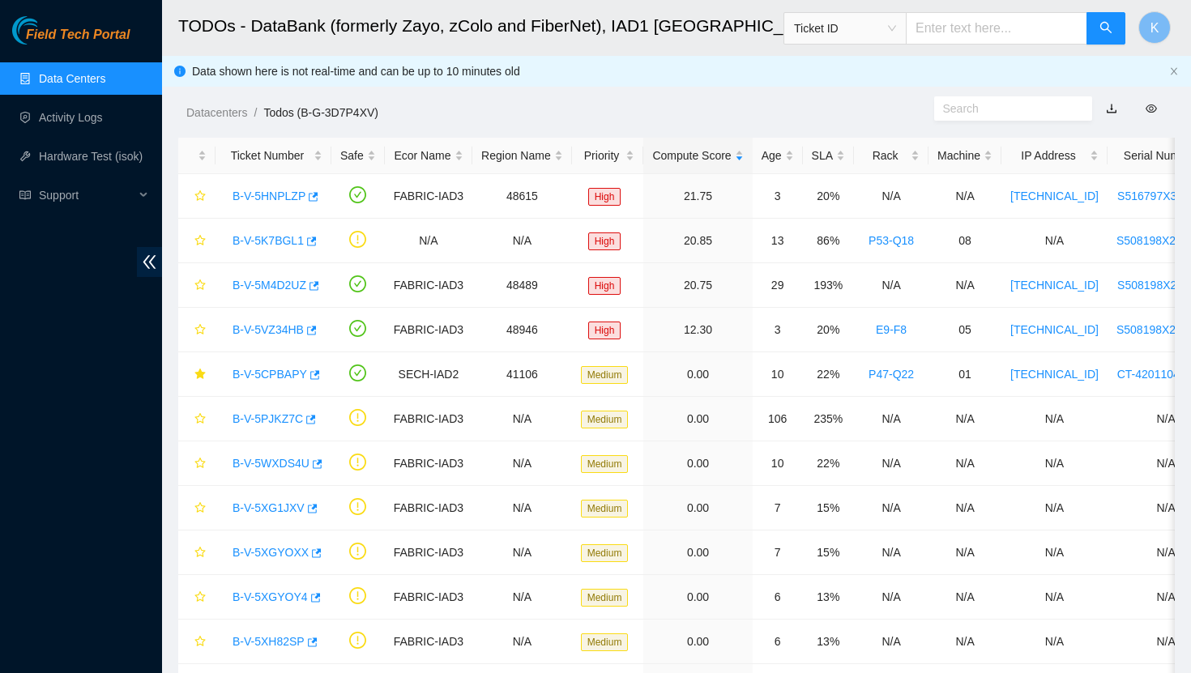
click at [84, 85] on link "Data Centers" at bounding box center [72, 78] width 66 height 13
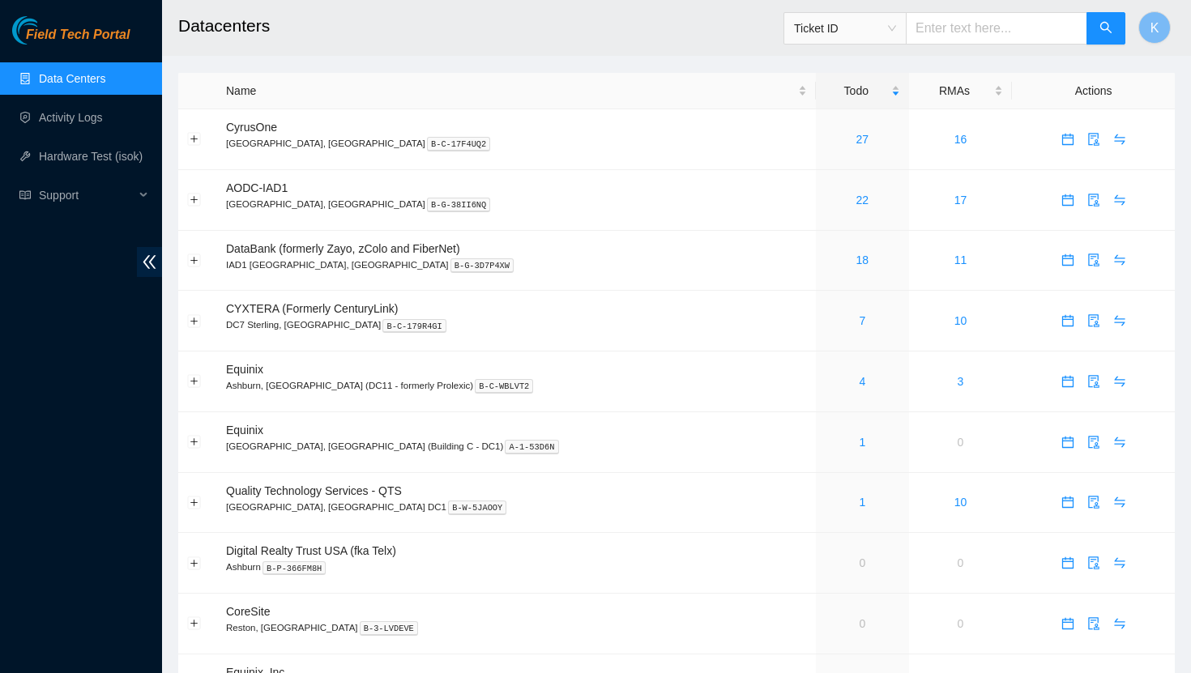
click at [96, 360] on div "Field Tech Portal Data Centers Activity Logs Hardware Test (isok) Support" at bounding box center [81, 344] width 162 height 657
click at [143, 190] on div "Support" at bounding box center [81, 195] width 162 height 32
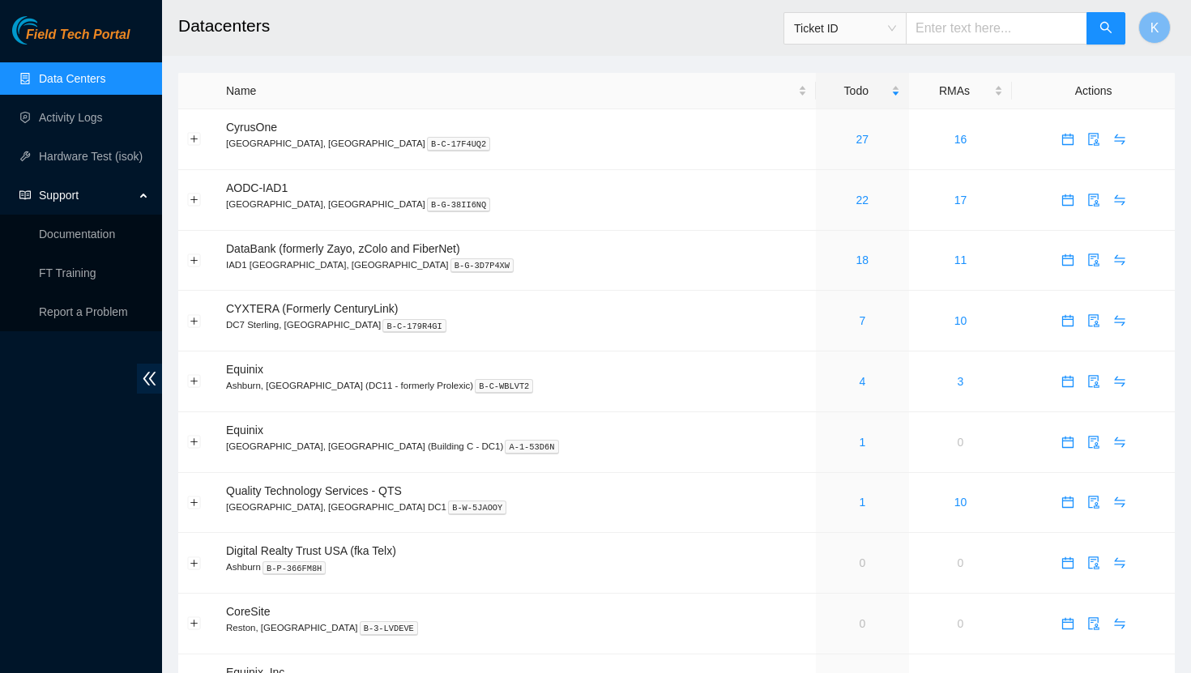
click at [139, 197] on div "Support" at bounding box center [81, 195] width 162 height 32
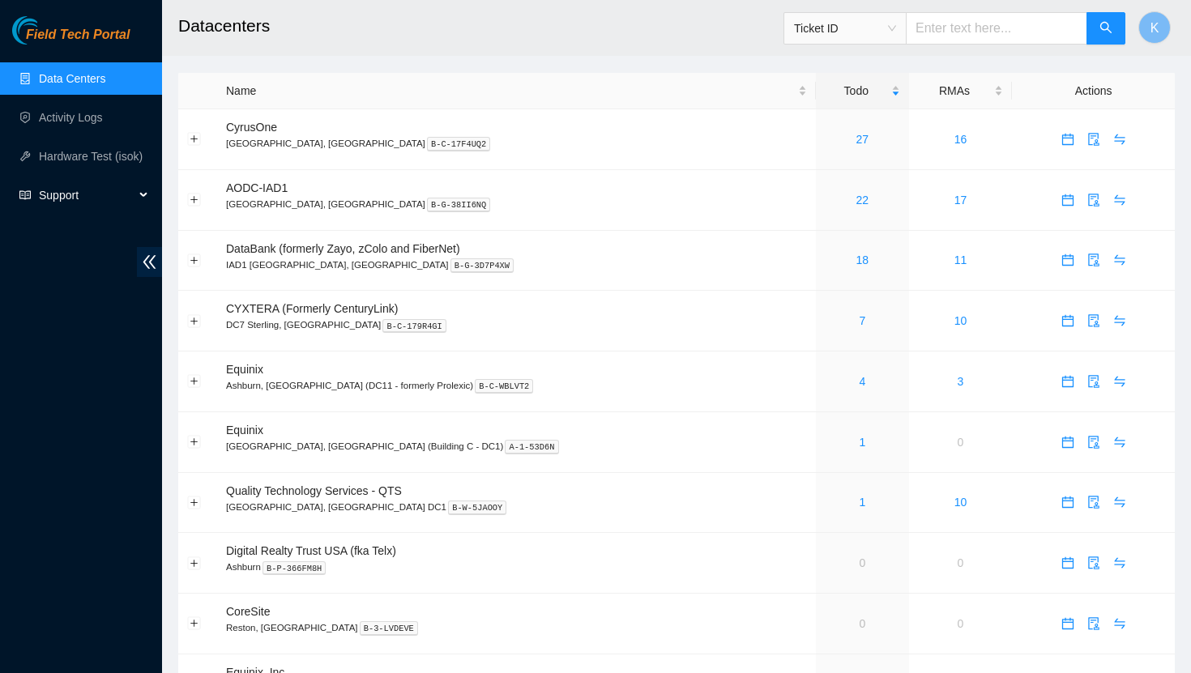
click at [139, 197] on div "Support" at bounding box center [81, 195] width 162 height 32
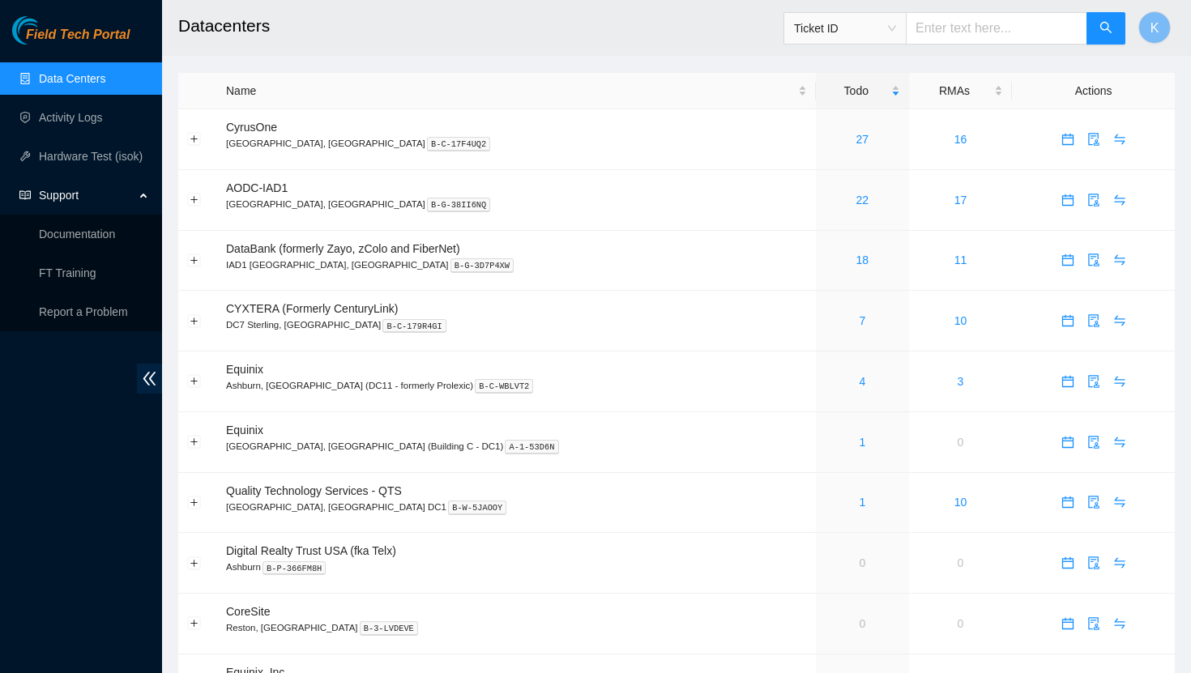
click at [144, 198] on div "Support" at bounding box center [81, 195] width 162 height 32
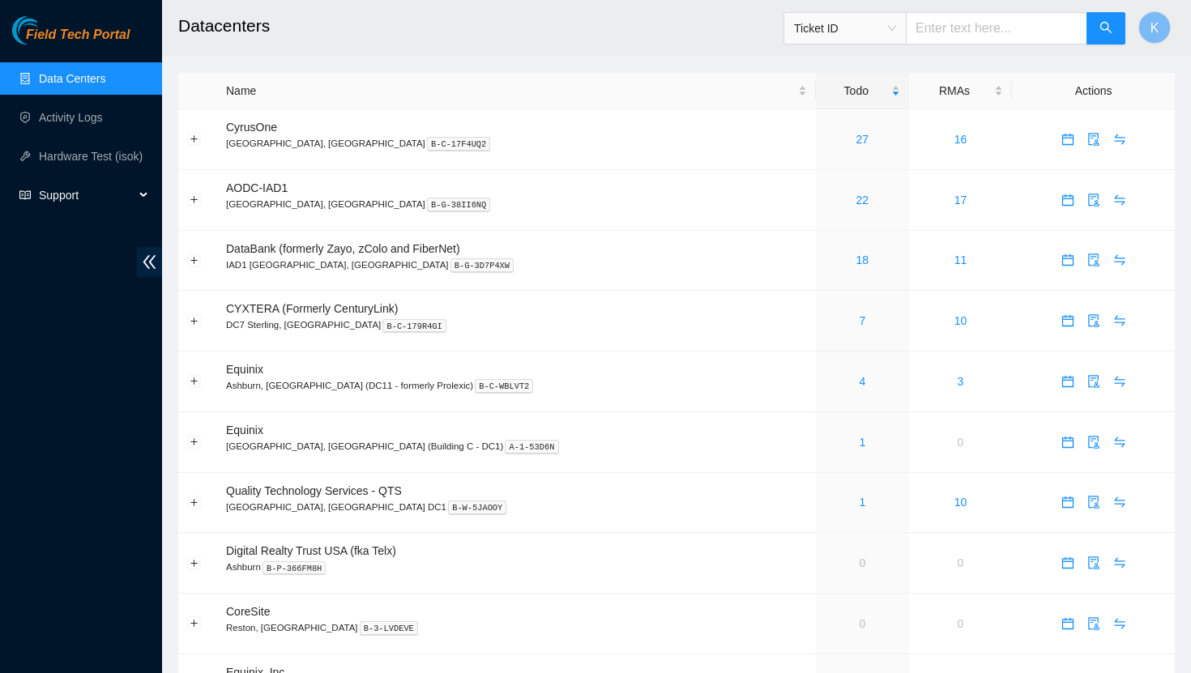
click at [144, 198] on div "Support" at bounding box center [81, 195] width 162 height 32
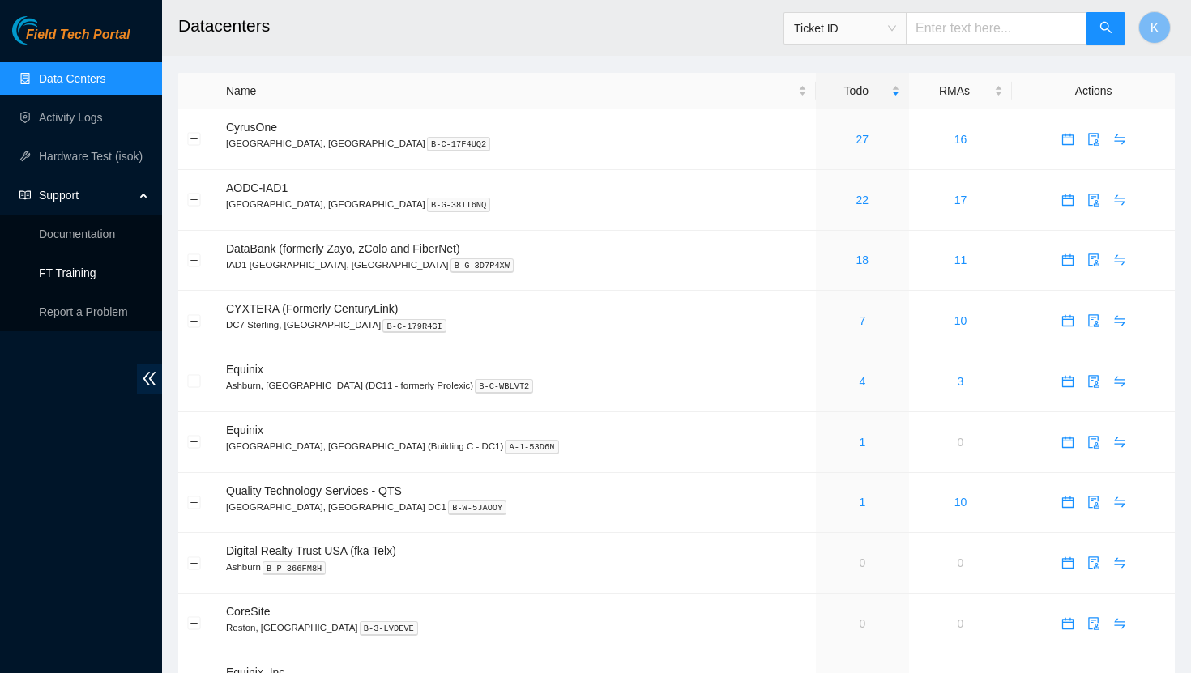
click at [90, 270] on link "FT Training" at bounding box center [68, 272] width 58 height 13
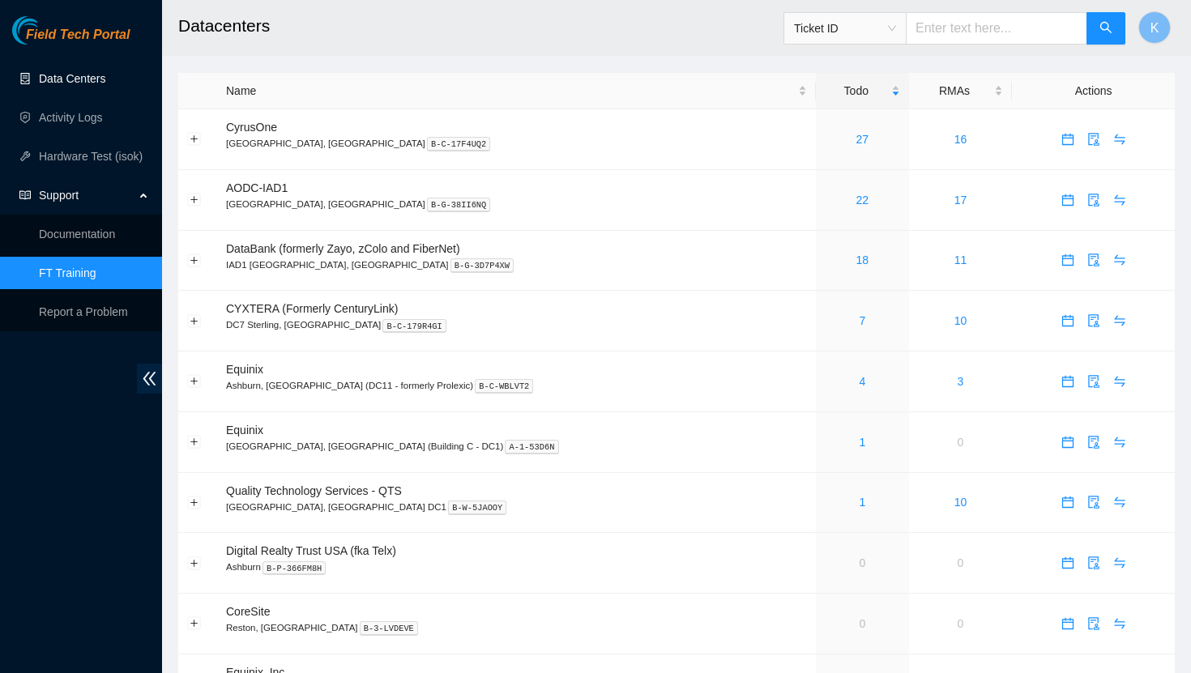
click at [105, 79] on link "Data Centers" at bounding box center [72, 78] width 66 height 13
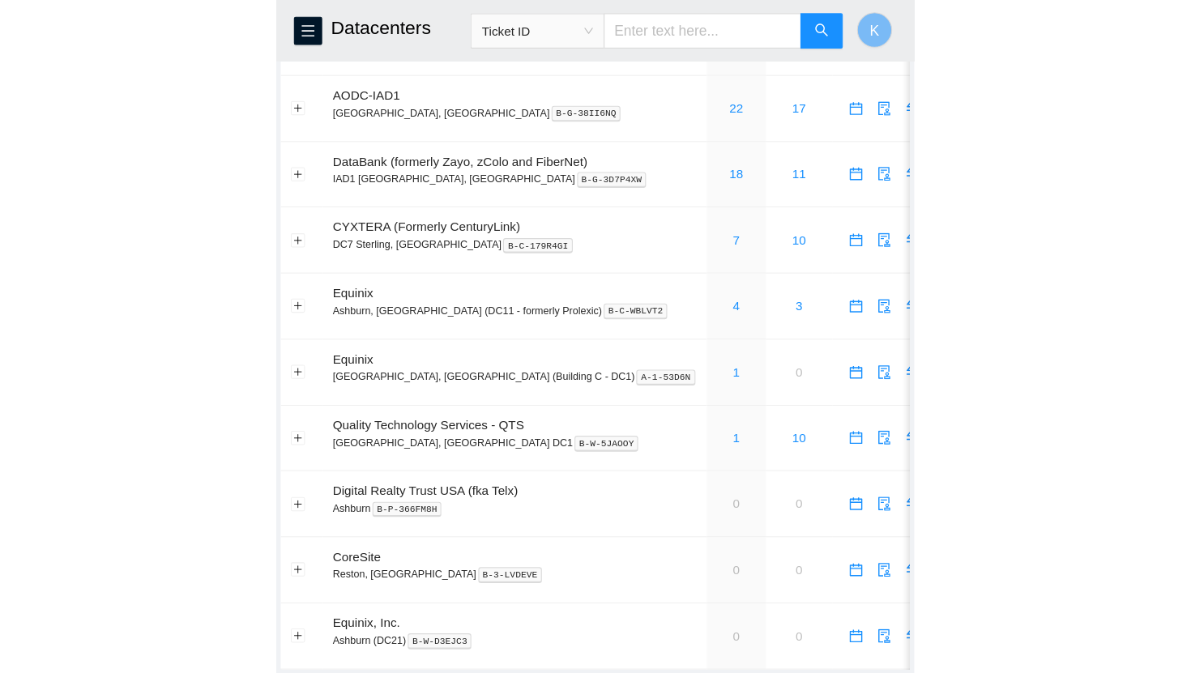
scroll to position [19, 0]
